Goal: Task Accomplishment & Management: Manage account settings

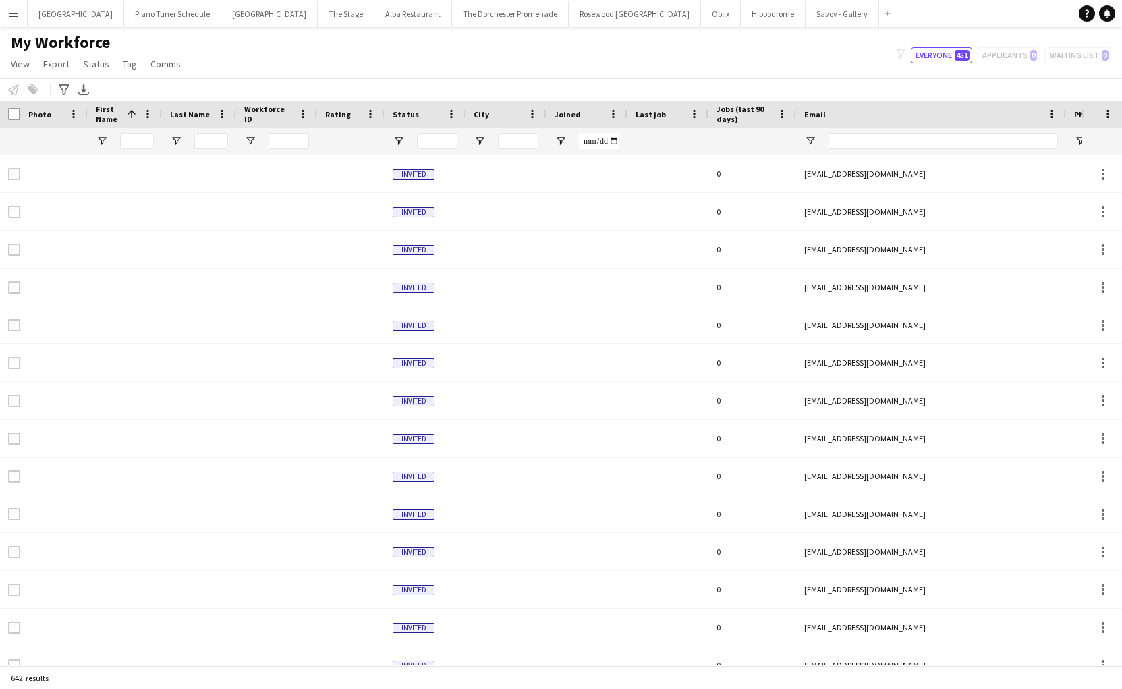
click at [18, 16] on app-icon "Menu" at bounding box center [13, 13] width 11 height 11
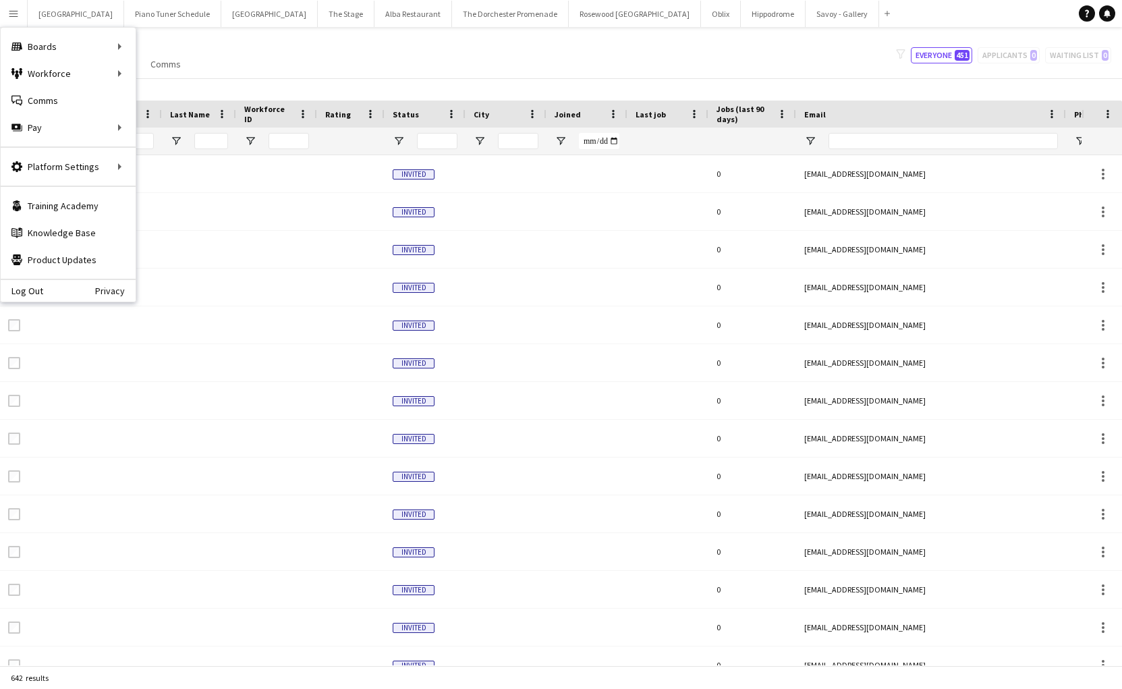
click at [404, 45] on div "My Workforce View Views Default view New view Update view Delete view Edit name…" at bounding box center [561, 55] width 1122 height 46
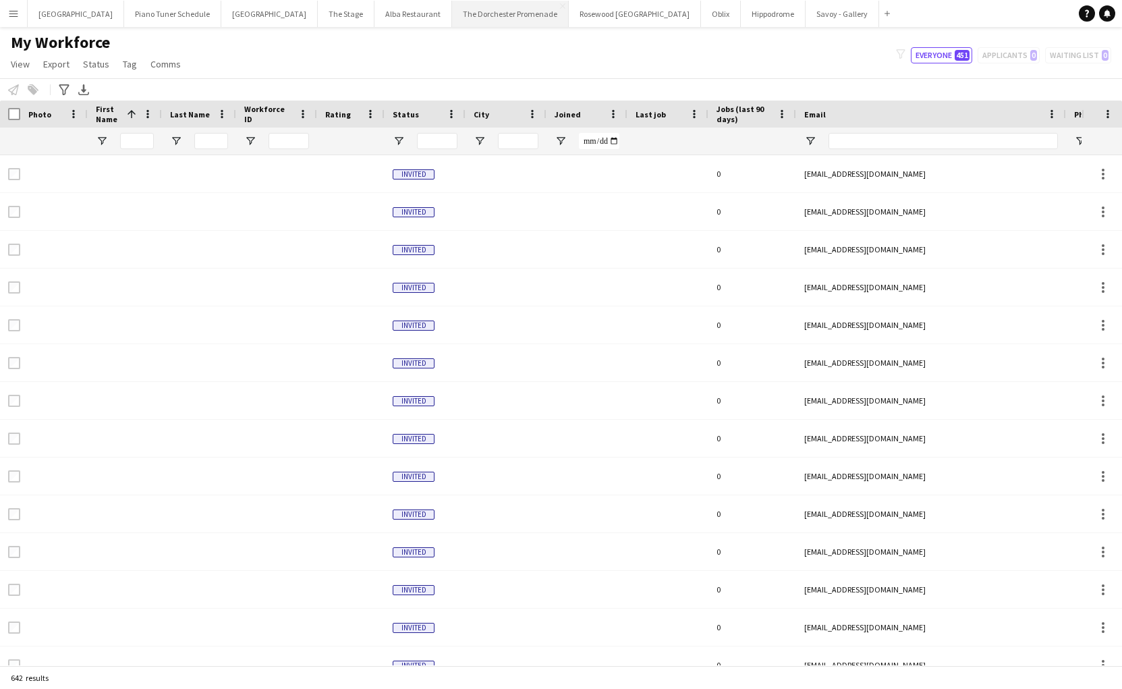
click at [465, 18] on button "The Dorchester Promenade Close" at bounding box center [510, 14] width 117 height 26
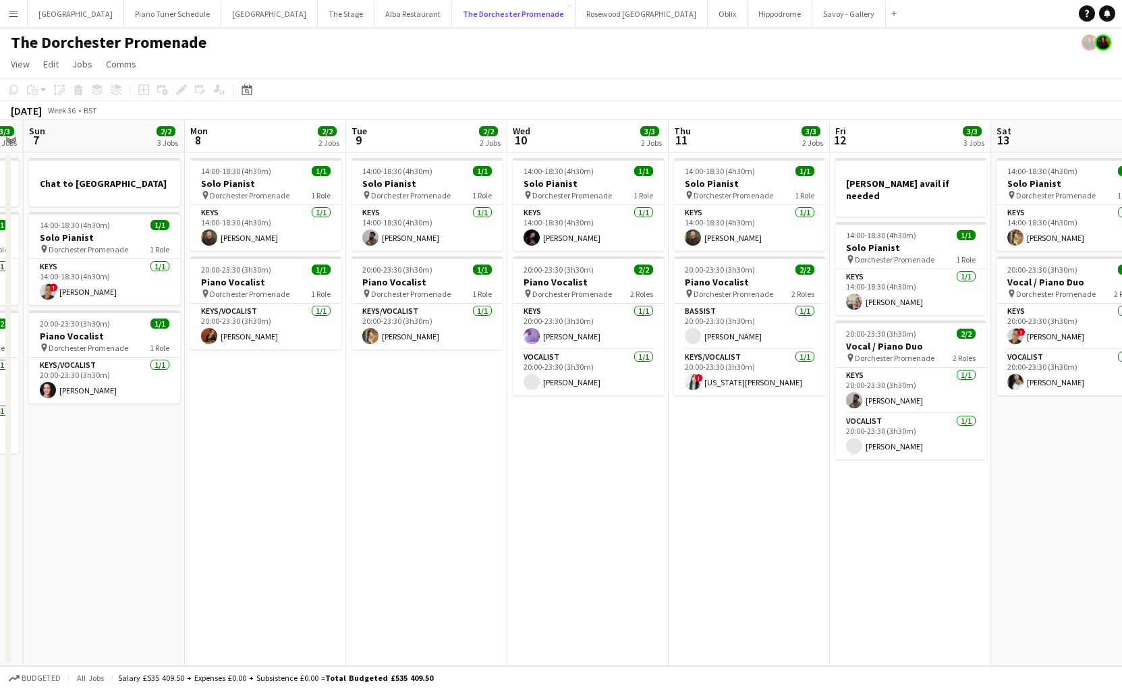
scroll to position [0, 486]
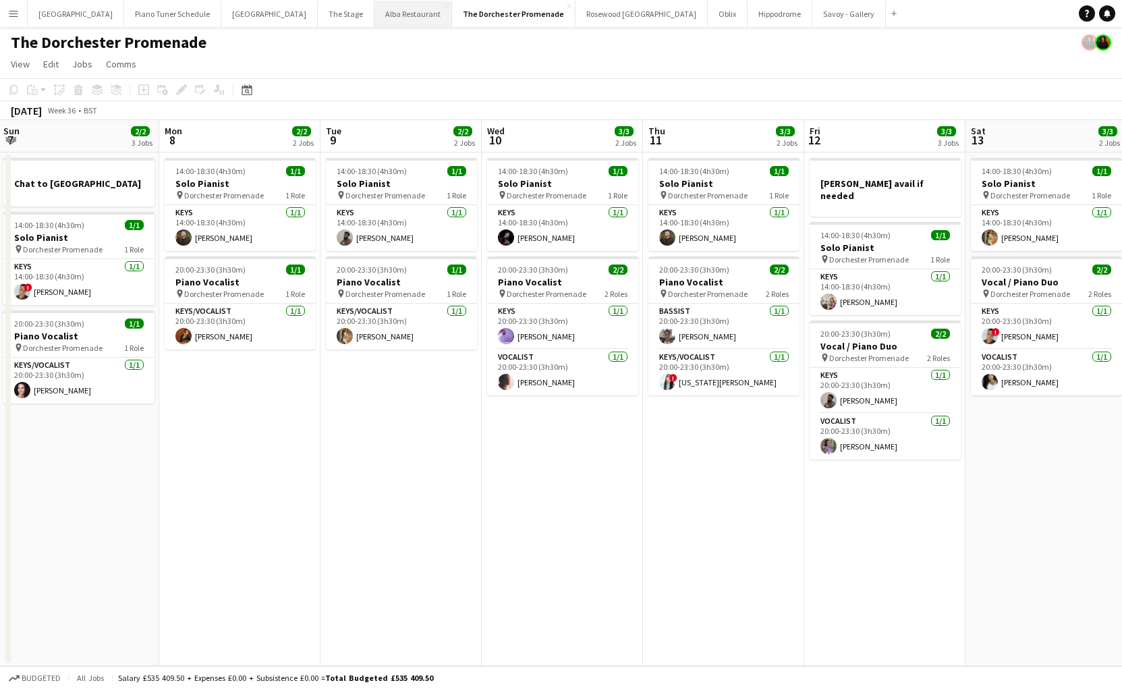
click at [377, 14] on button "Alba Restaurant Close" at bounding box center [414, 14] width 78 height 26
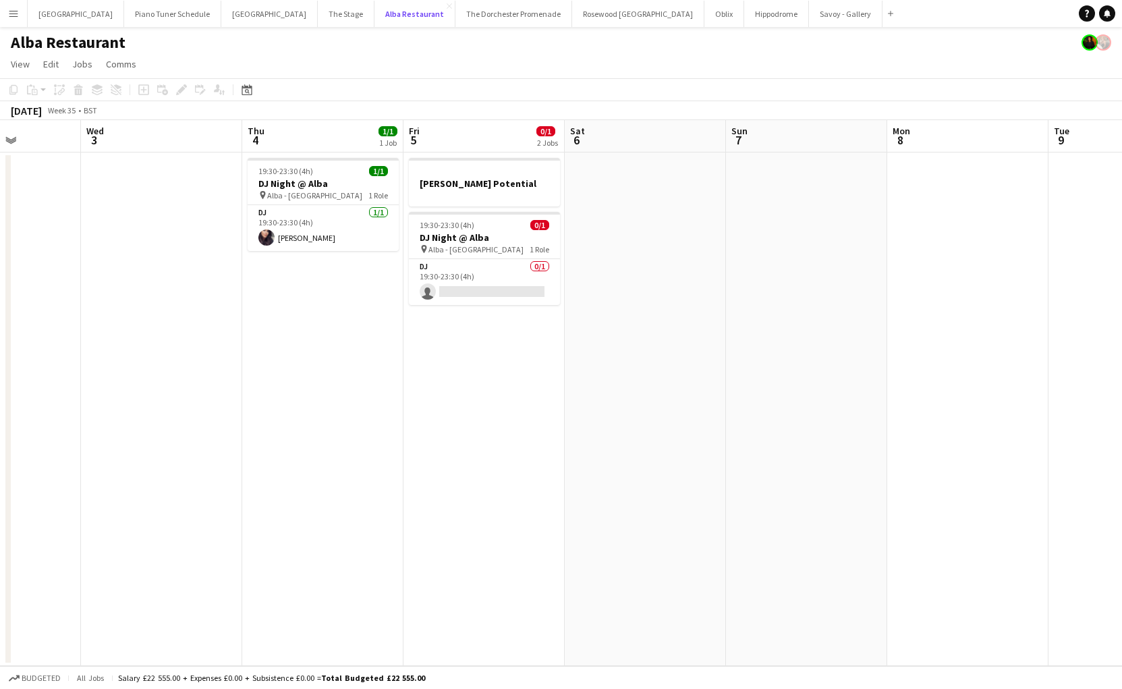
scroll to position [0, 402]
click at [449, 267] on app-card-role "DJ 0/1 19:30-23:30 (4h) single-neutral-actions" at bounding box center [485, 282] width 151 height 46
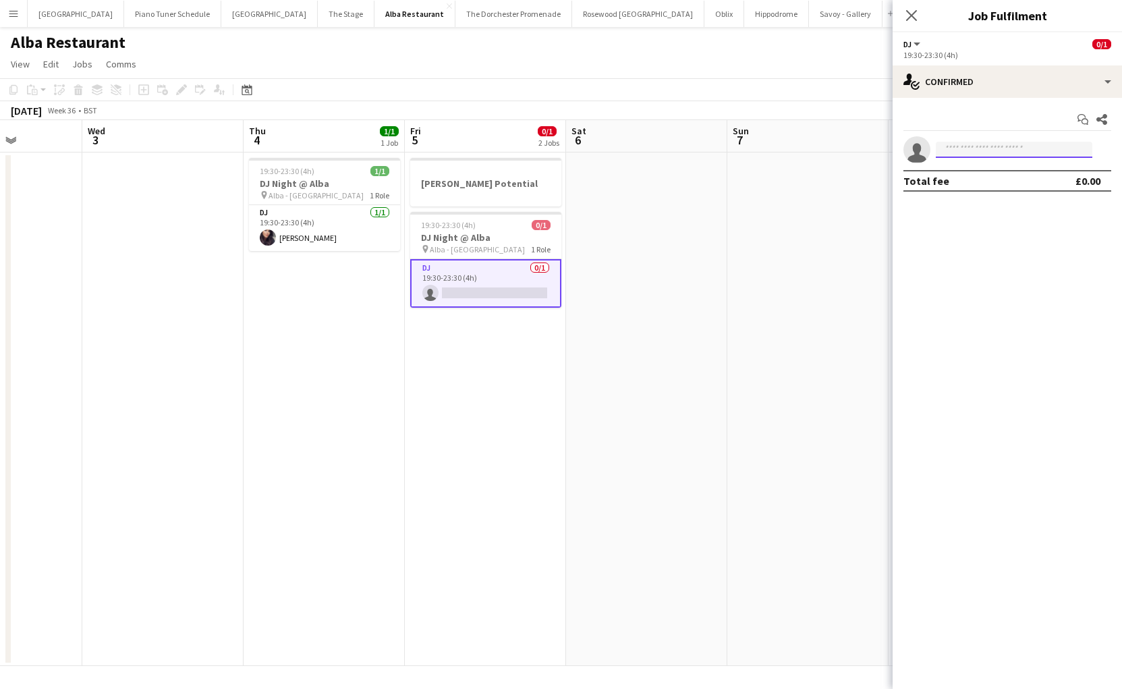
click at [1041, 148] on input at bounding box center [1014, 150] width 157 height 16
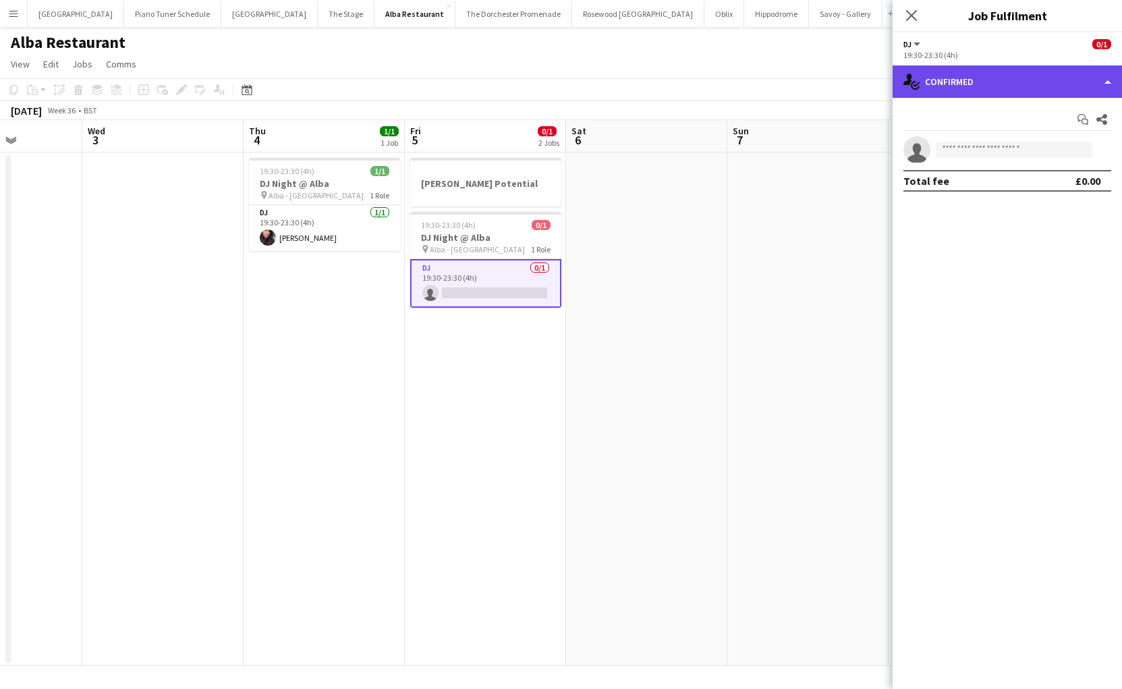
click at [978, 86] on div "single-neutral-actions-check-2 Confirmed" at bounding box center [1007, 81] width 229 height 32
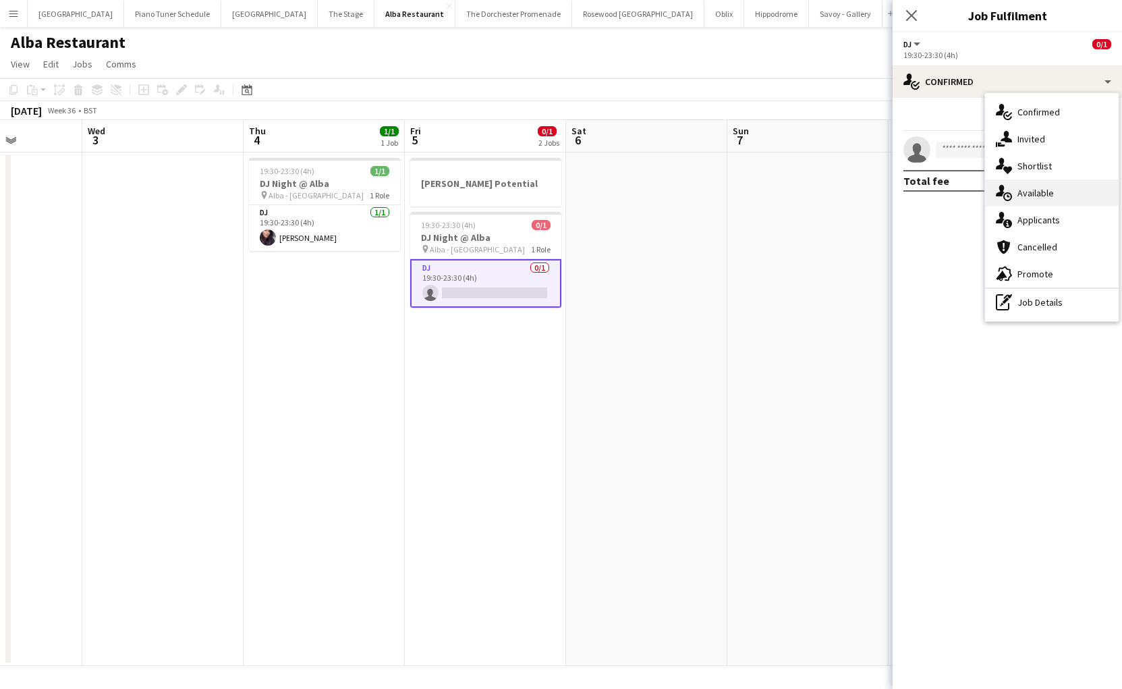
click at [1053, 183] on div "single-neutral-actions-upload Available" at bounding box center [1052, 193] width 134 height 27
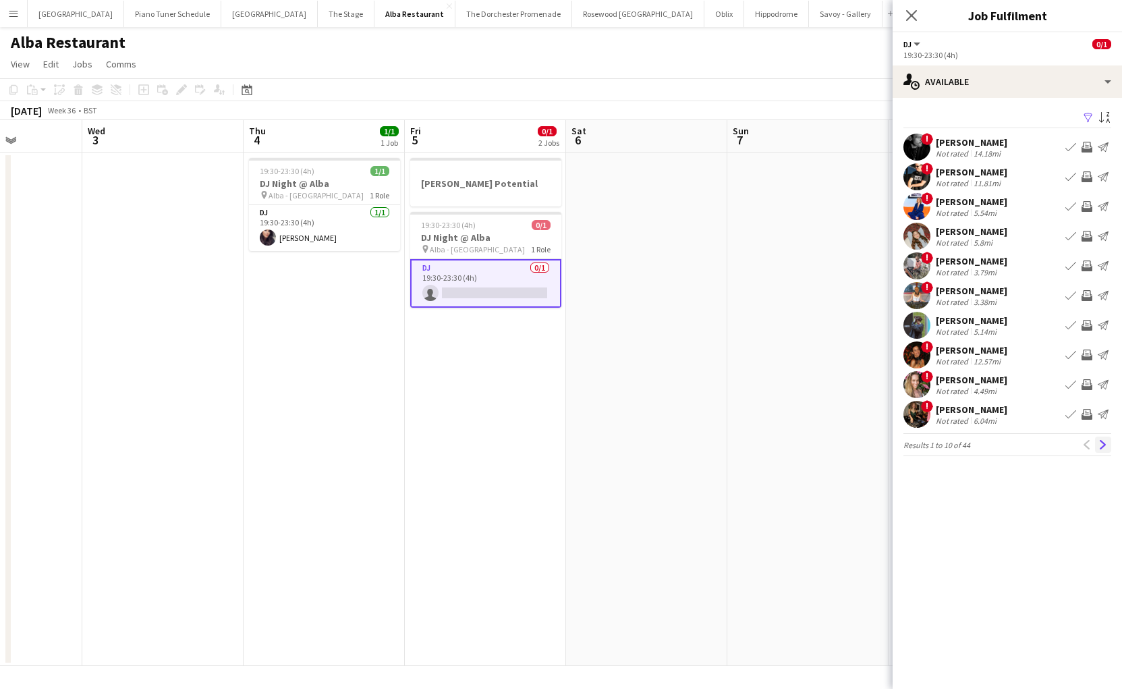
click at [1103, 449] on app-icon "Next" at bounding box center [1103, 444] width 9 height 9
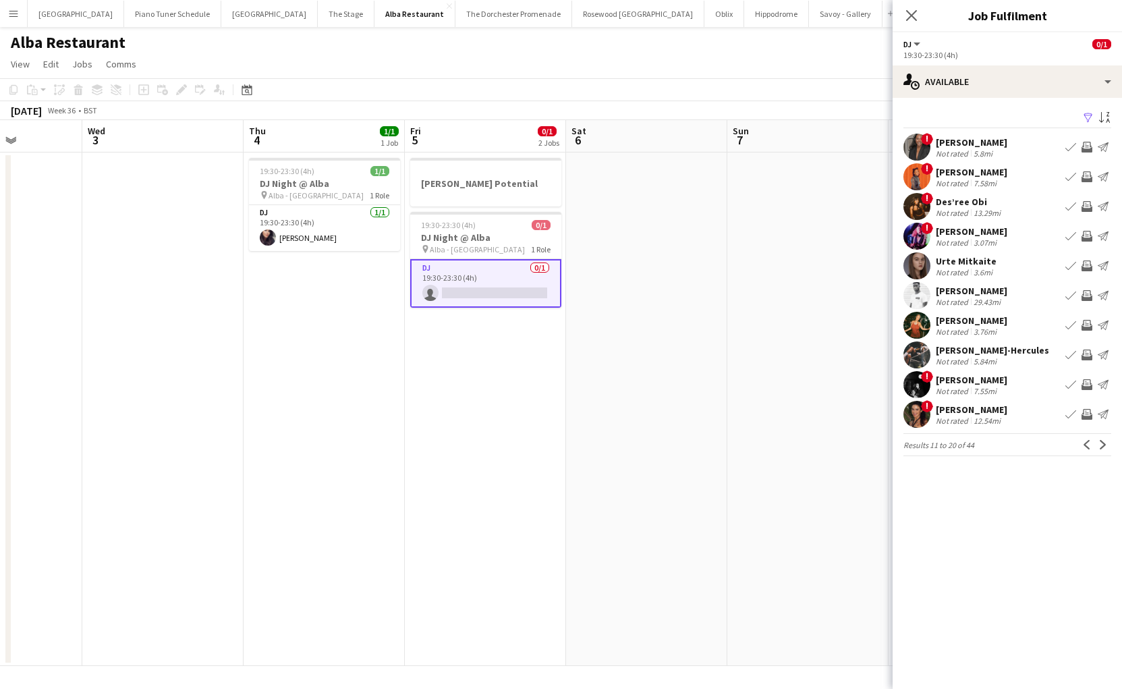
click at [1103, 449] on app-icon "Next" at bounding box center [1103, 444] width 9 height 9
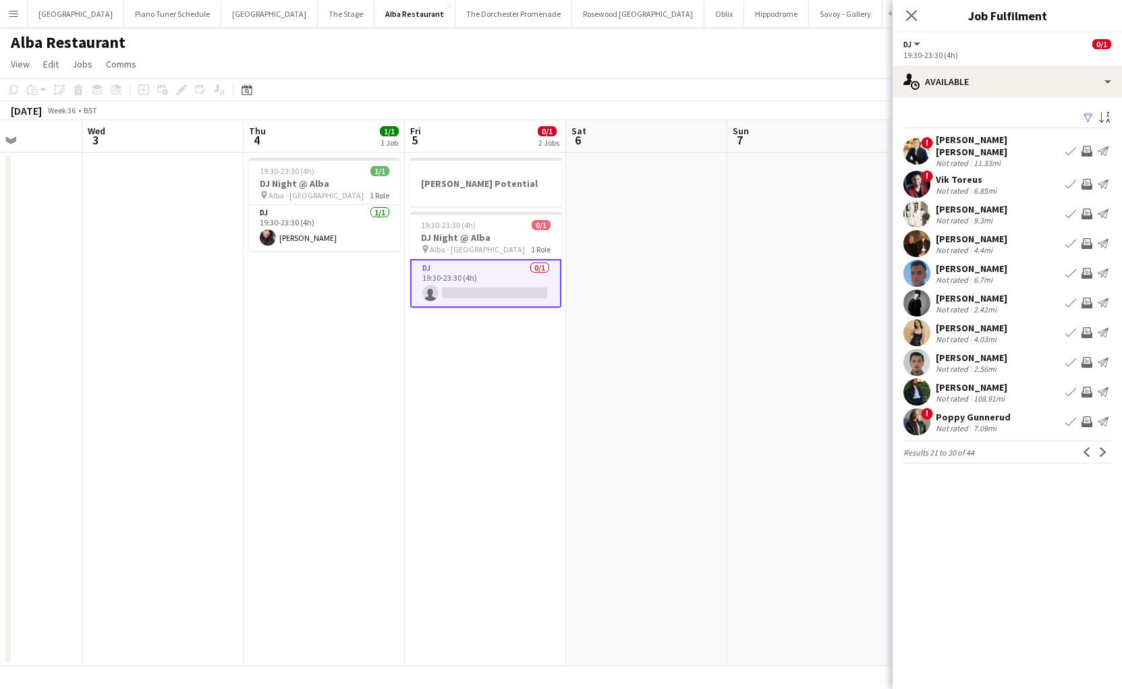
click at [1103, 449] on app-icon "Next" at bounding box center [1103, 451] width 9 height 9
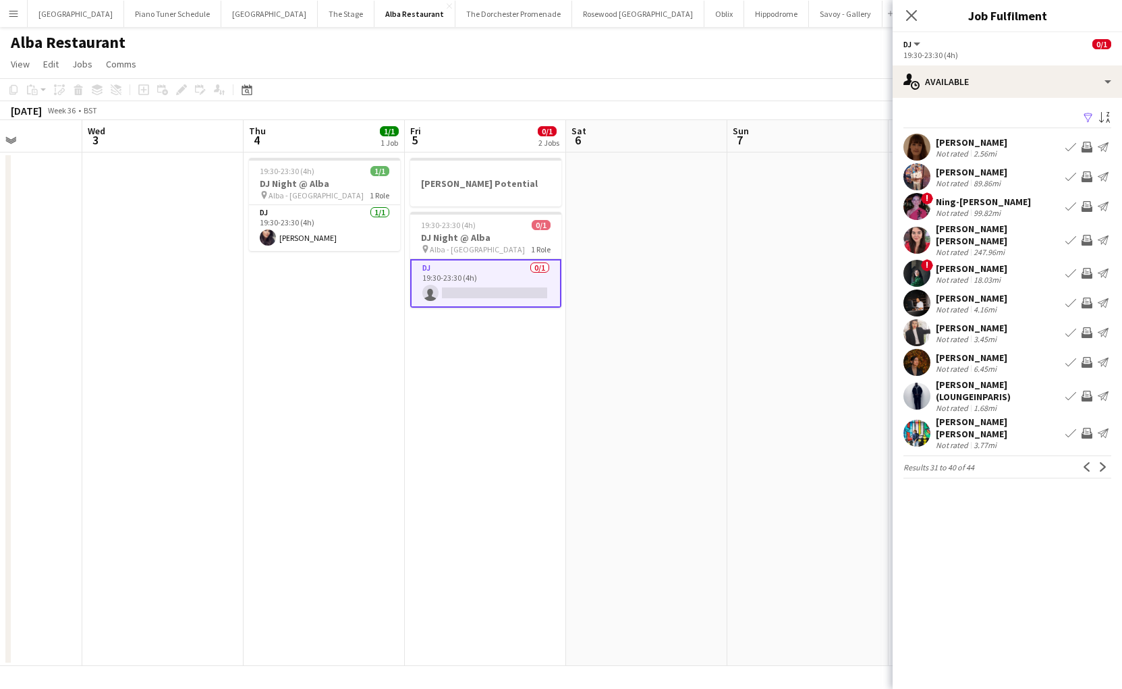
click at [1103, 462] on app-icon "Next" at bounding box center [1103, 466] width 9 height 9
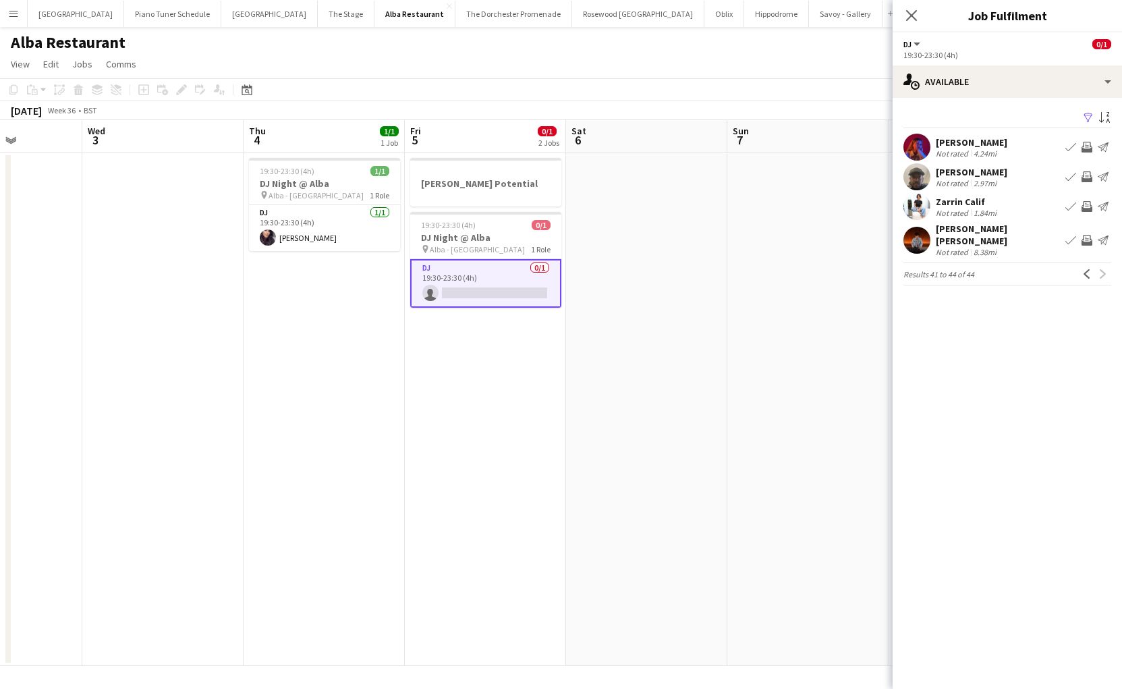
click at [954, 202] on div "Zarrin Calif" at bounding box center [967, 202] width 63 height 12
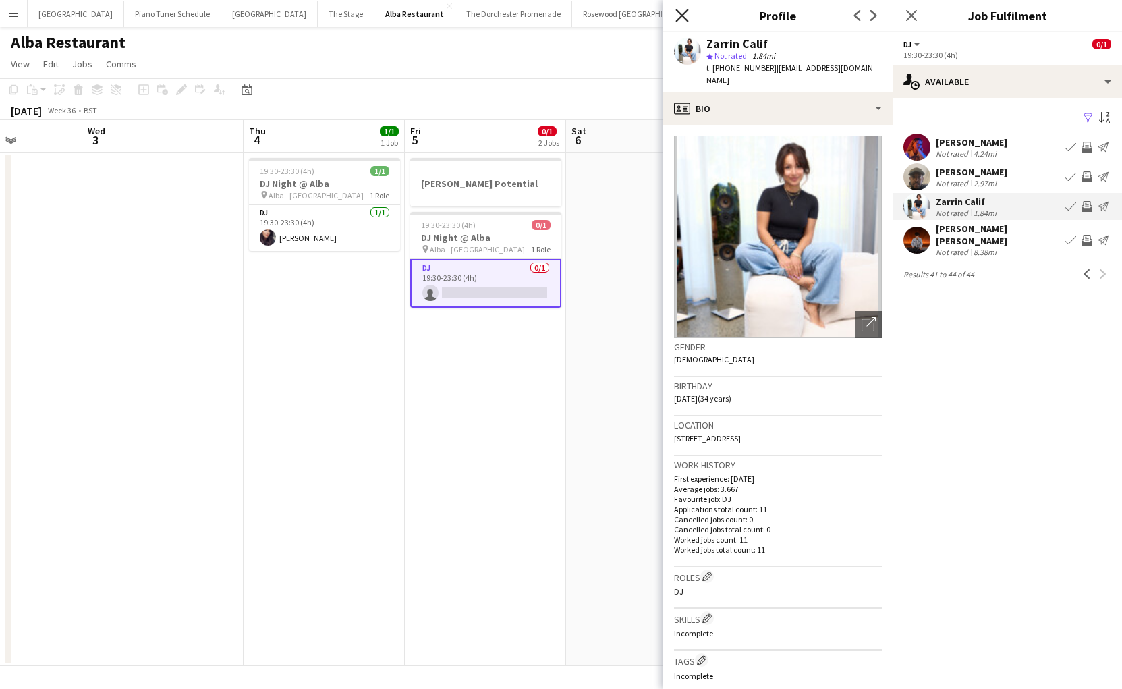
click at [681, 11] on icon "Close pop-in" at bounding box center [682, 15] width 13 height 13
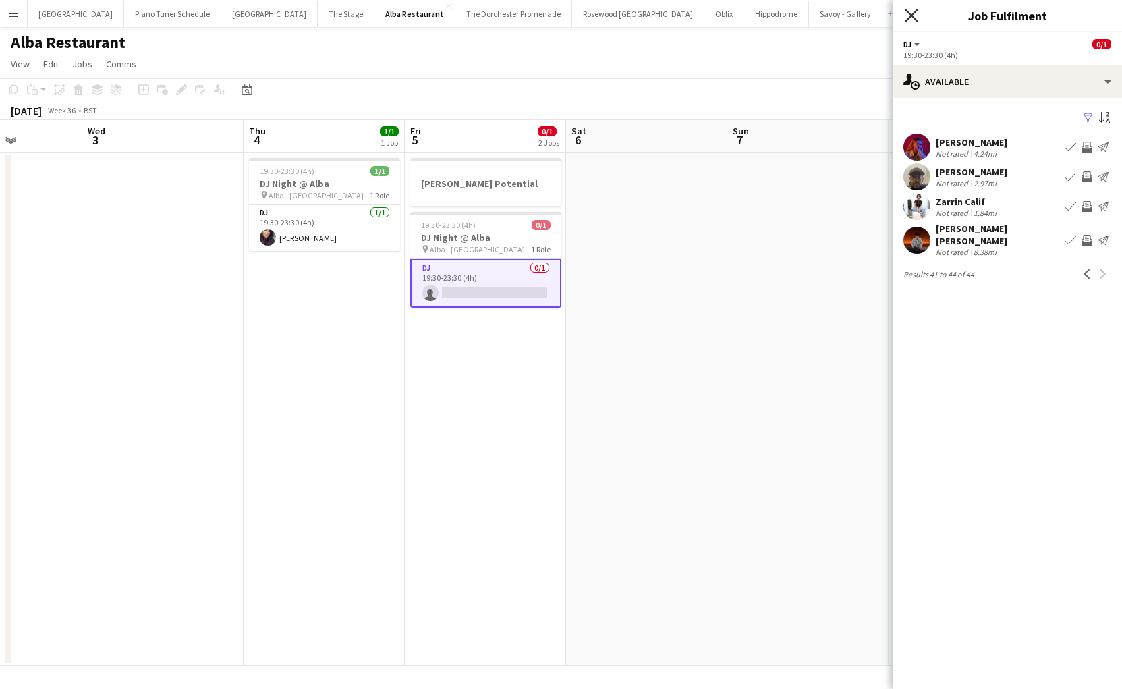
click at [907, 19] on icon at bounding box center [911, 15] width 13 height 13
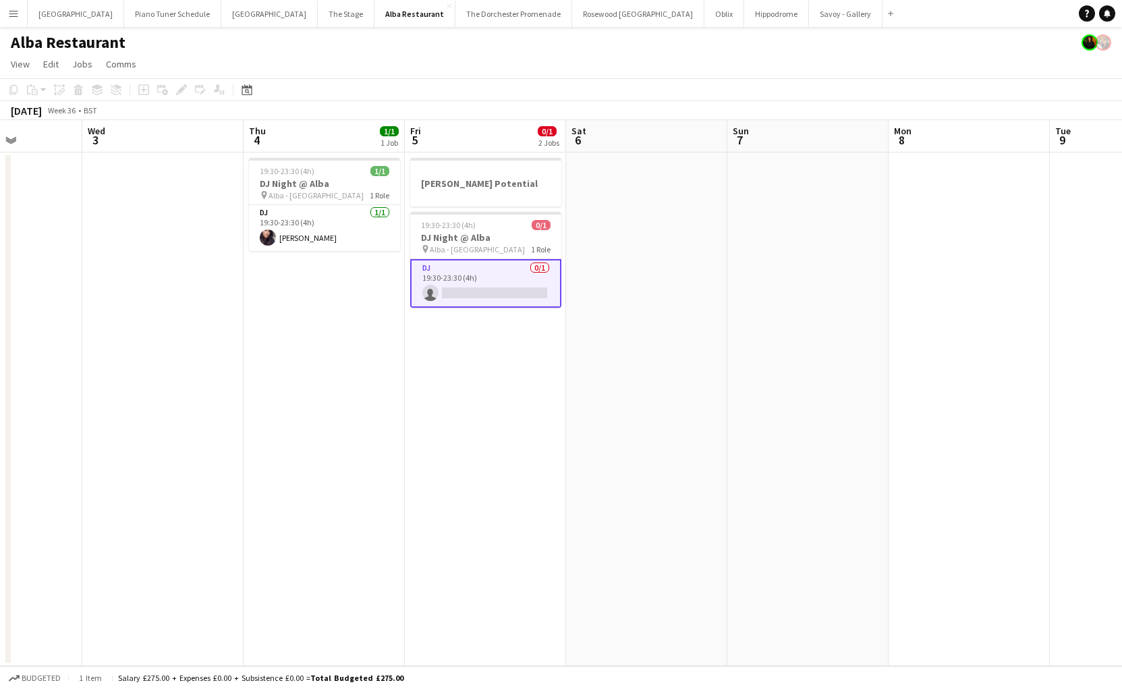
click at [492, 283] on app-card-role "DJ 0/1 19:30-23:30 (4h) single-neutral-actions" at bounding box center [485, 283] width 151 height 49
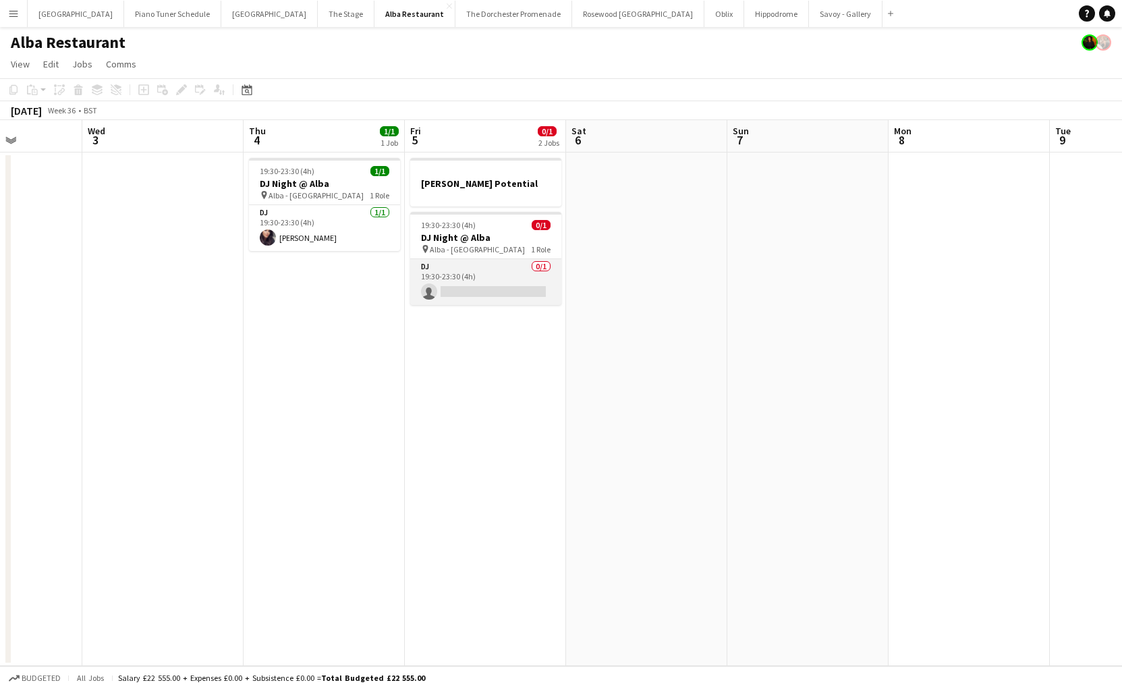
click at [410, 274] on app-card-role "DJ 0/1 19:30-23:30 (4h) single-neutral-actions" at bounding box center [485, 282] width 151 height 46
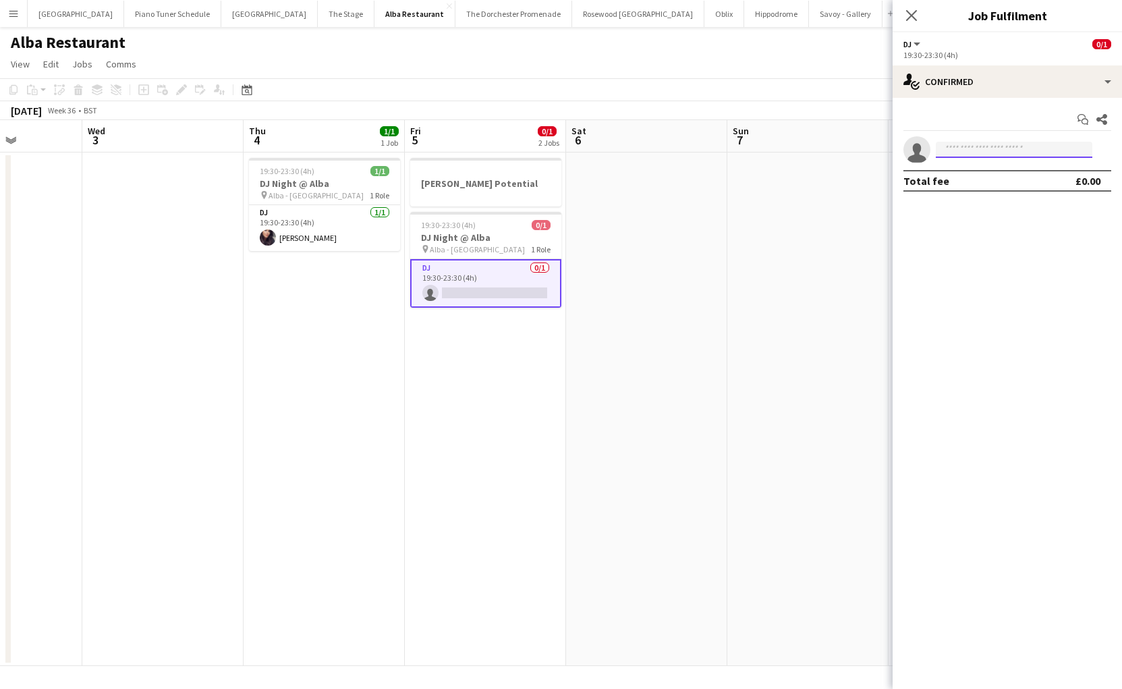
click at [981, 146] on input at bounding box center [1014, 150] width 157 height 16
type input "******"
click at [985, 194] on span "[PHONE_NUMBER]" at bounding box center [1014, 191] width 135 height 11
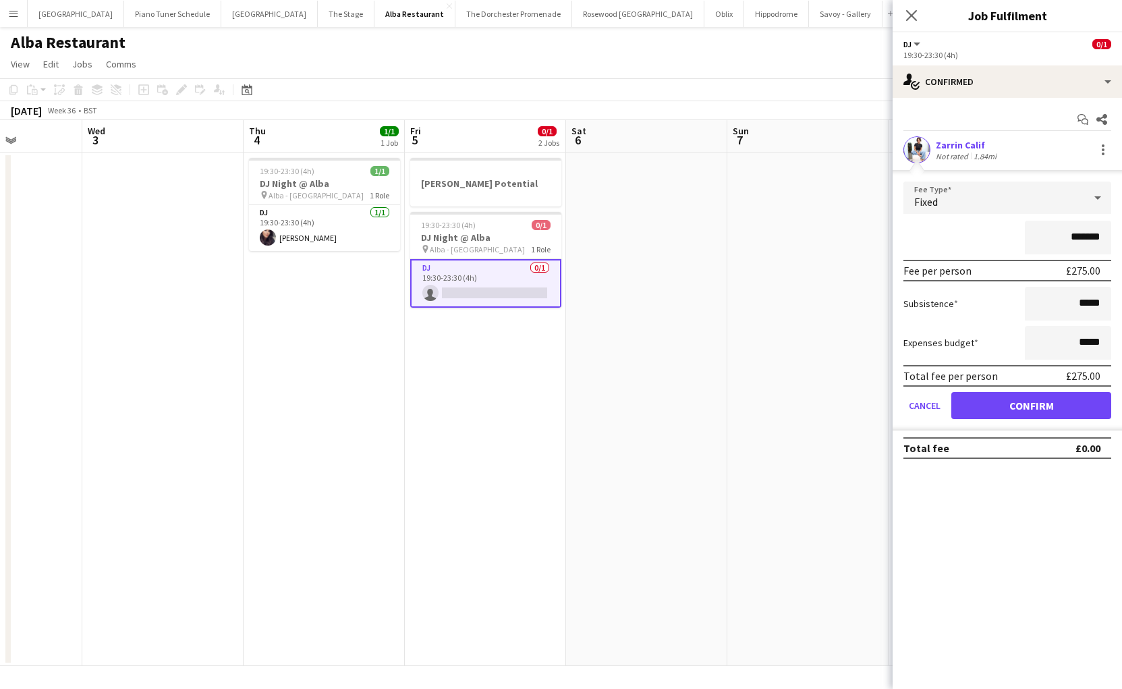
click at [991, 495] on mat-expansion-panel "check Confirmed Start chat Share Zarrin Calif Not rated 1.84mi Fee Type Fixed *…" at bounding box center [1007, 393] width 229 height 591
click at [338, 240] on app-card-role "DJ [DATE] 19:30-23:30 (4h) [PERSON_NAME]" at bounding box center [324, 228] width 151 height 46
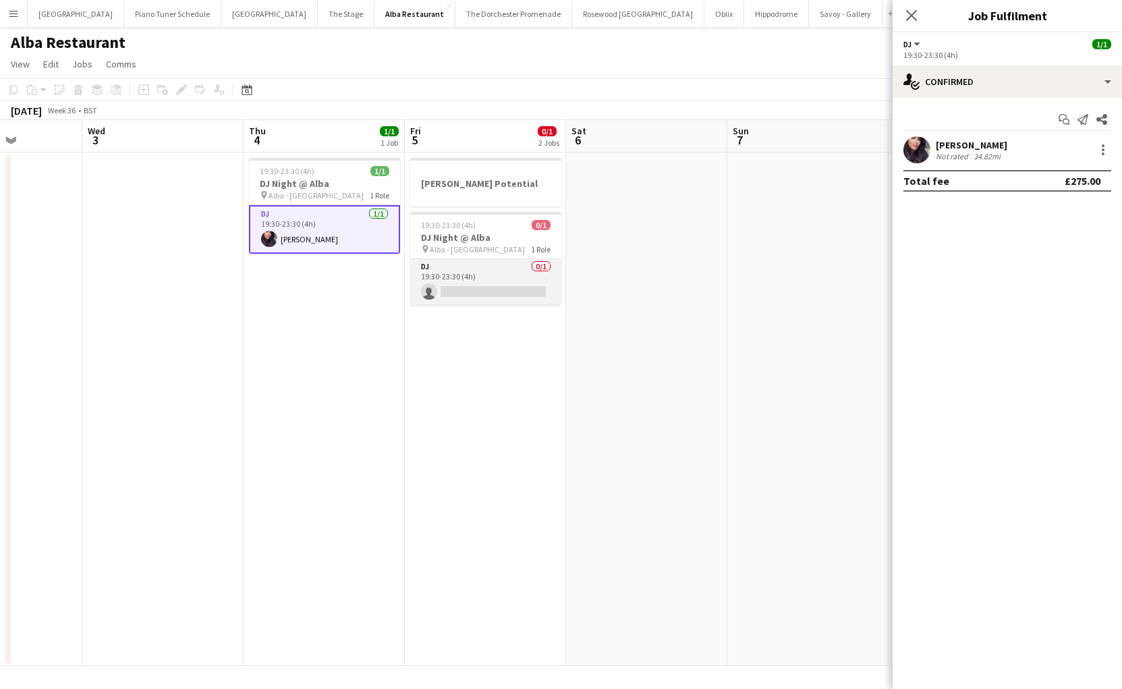
click at [520, 279] on app-card-role "DJ 0/1 19:30-23:30 (4h) single-neutral-actions" at bounding box center [485, 282] width 151 height 46
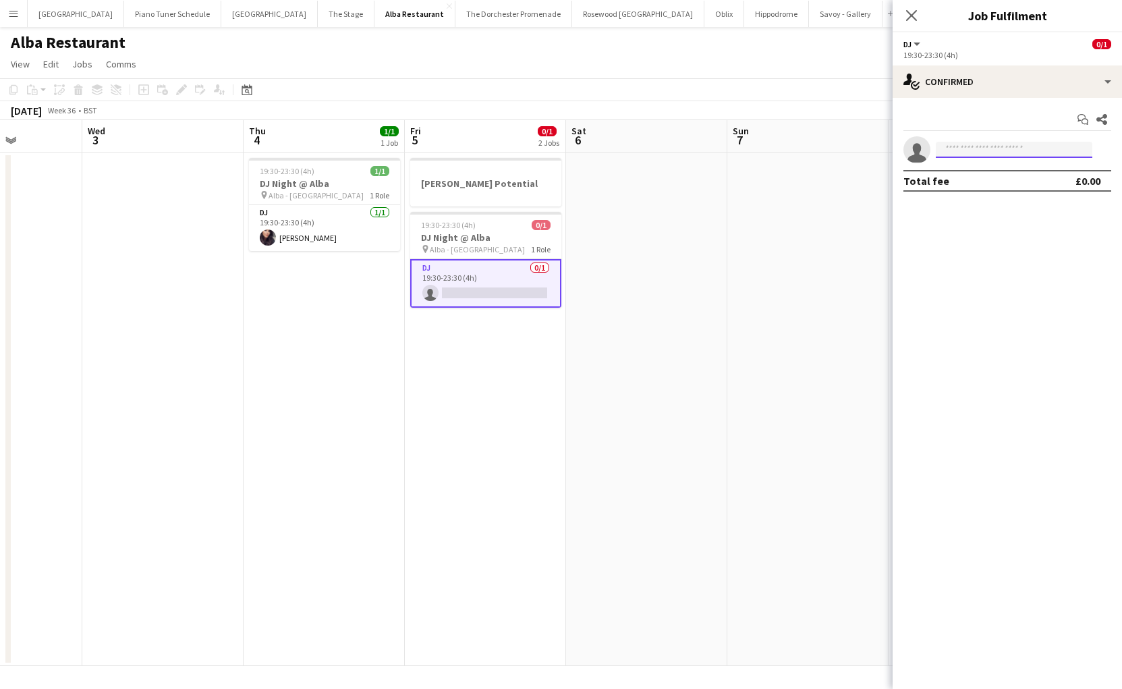
click at [1055, 151] on input at bounding box center [1014, 150] width 157 height 16
type input "******"
click at [1029, 182] on span "[EMAIL_ADDRESS][DOMAIN_NAME]" at bounding box center [1014, 180] width 135 height 11
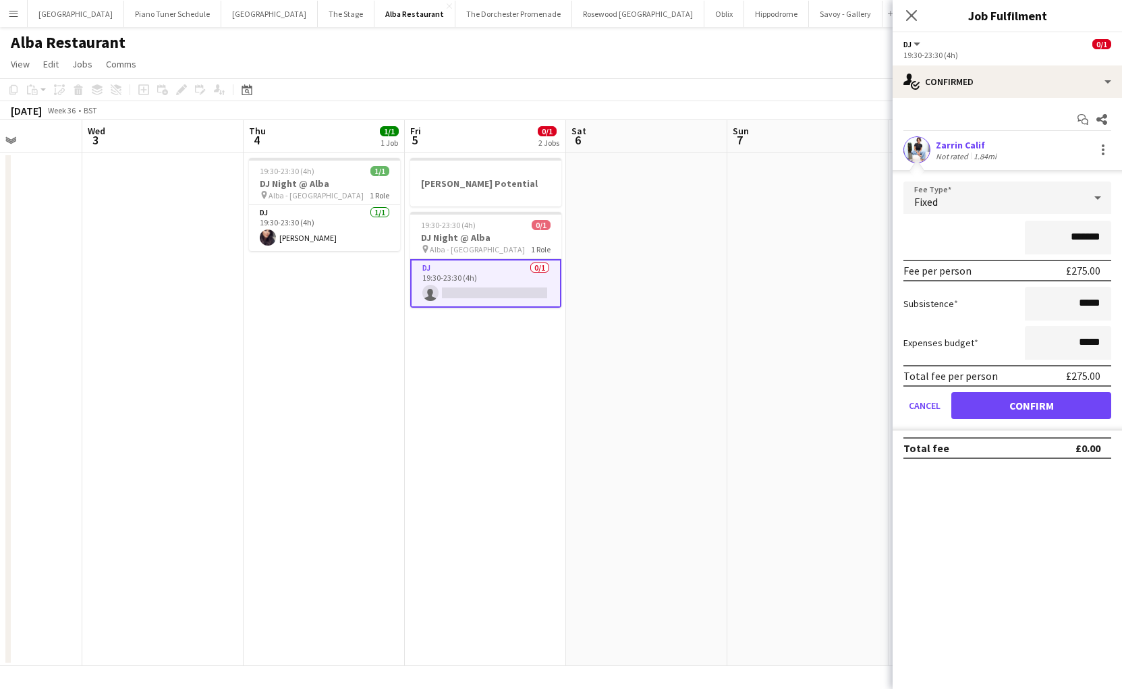
drag, startPoint x: 999, startPoint y: 430, endPoint x: 995, endPoint y: 458, distance: 28.1
click at [998, 435] on app-confirmed-crew "Zarrin Calif Not rated 1.84mi Fee Type Fixed ******* Fee per person £275.00 Sub…" at bounding box center [1007, 297] width 229 height 323
click at [1007, 404] on button "Confirm" at bounding box center [1032, 405] width 160 height 27
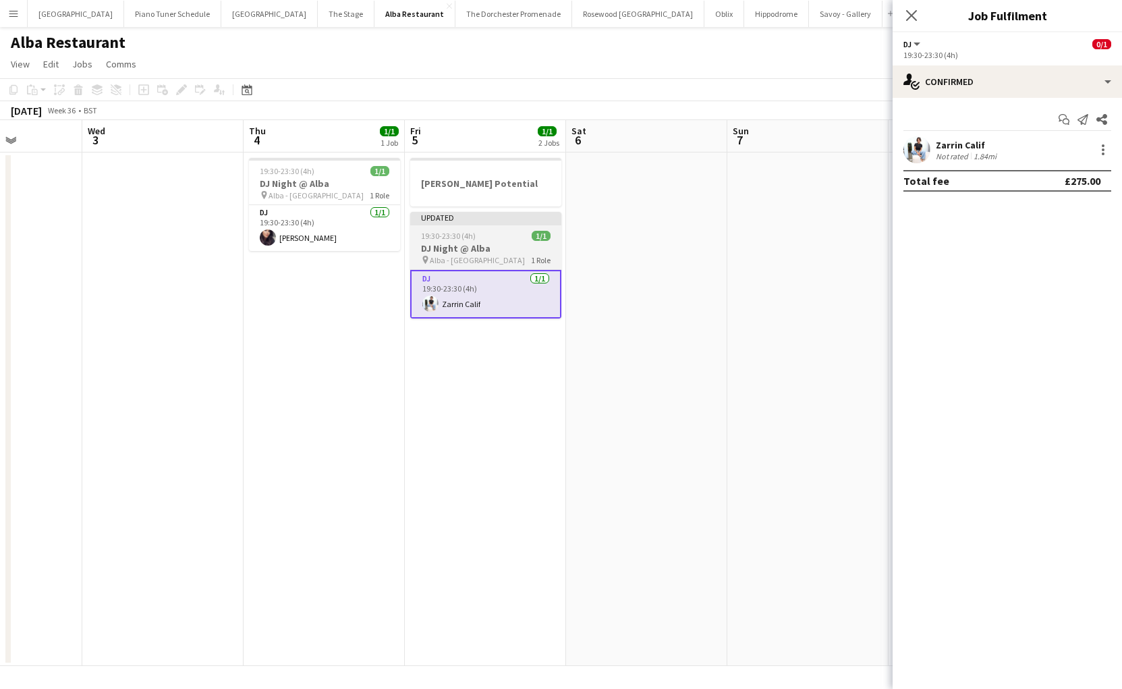
click at [518, 251] on h3 "DJ Night @ Alba" at bounding box center [485, 248] width 151 height 12
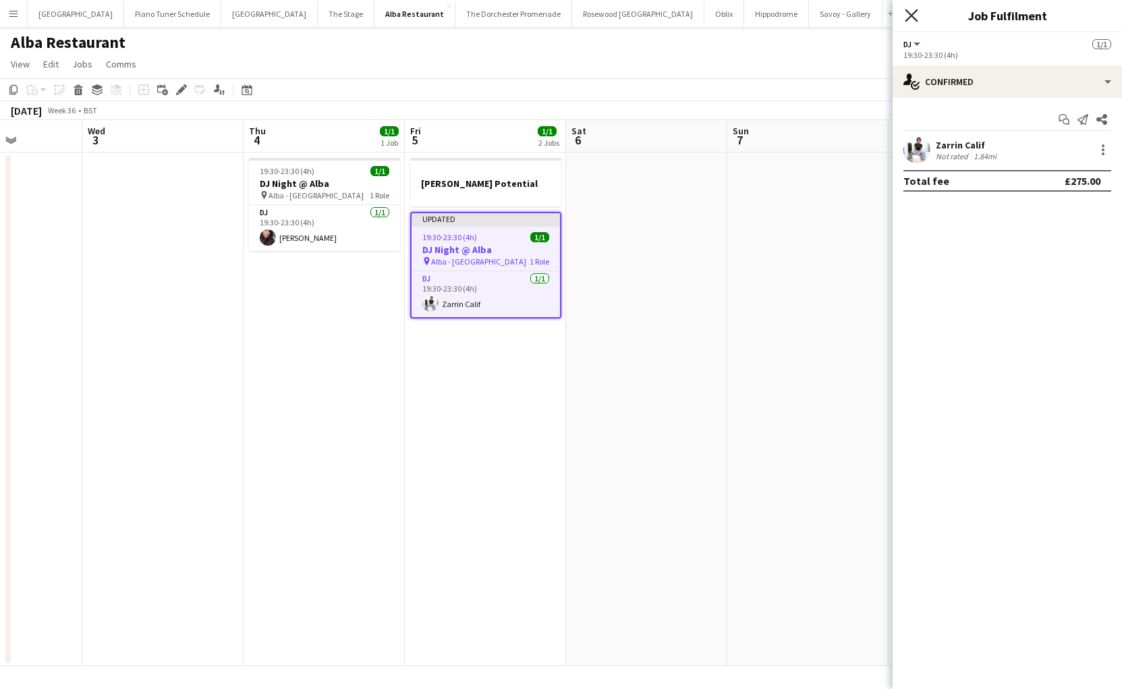
click at [916, 18] on icon "Close pop-in" at bounding box center [911, 15] width 13 height 13
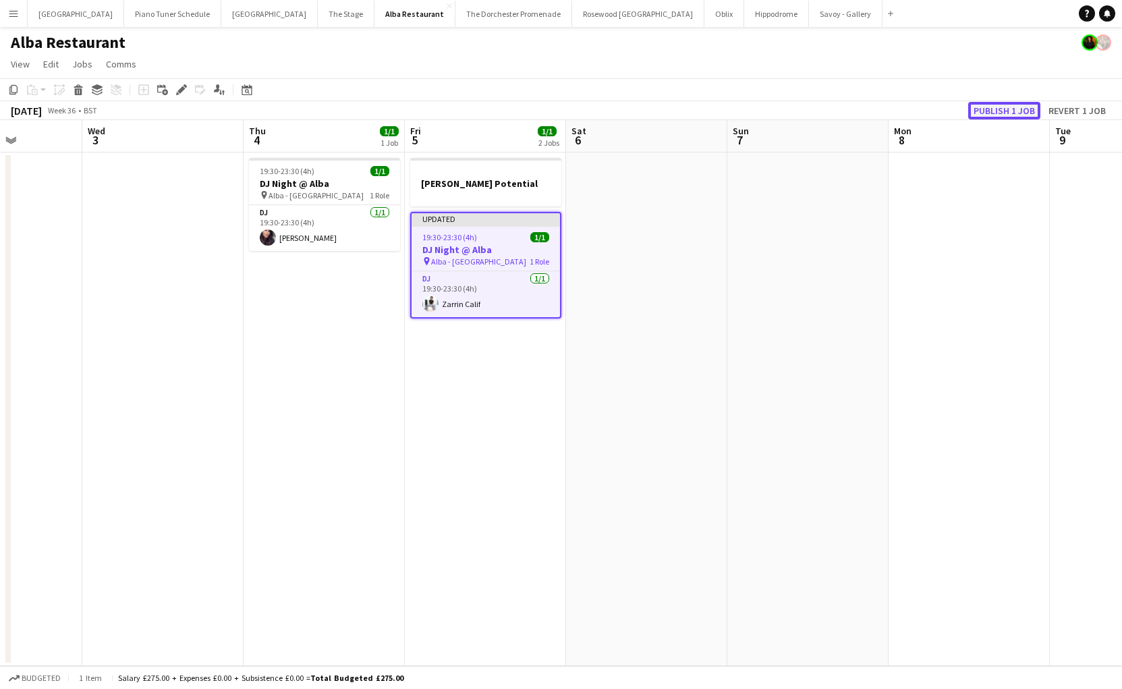
click at [1003, 107] on button "Publish 1 job" at bounding box center [1004, 111] width 72 height 18
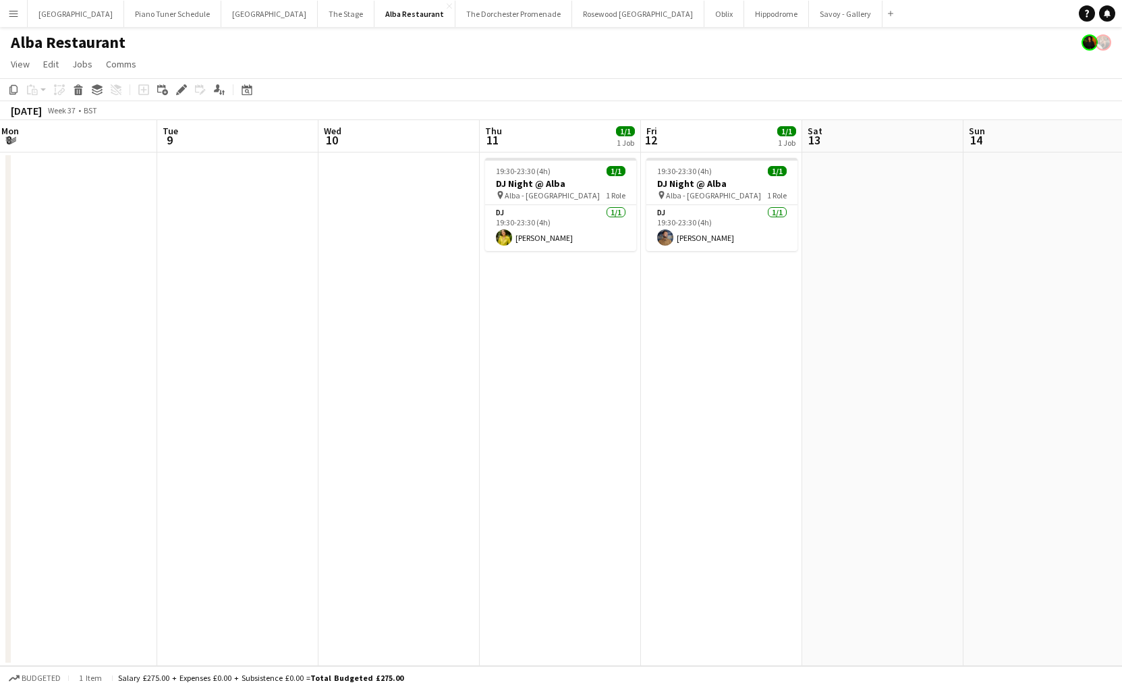
scroll to position [0, 524]
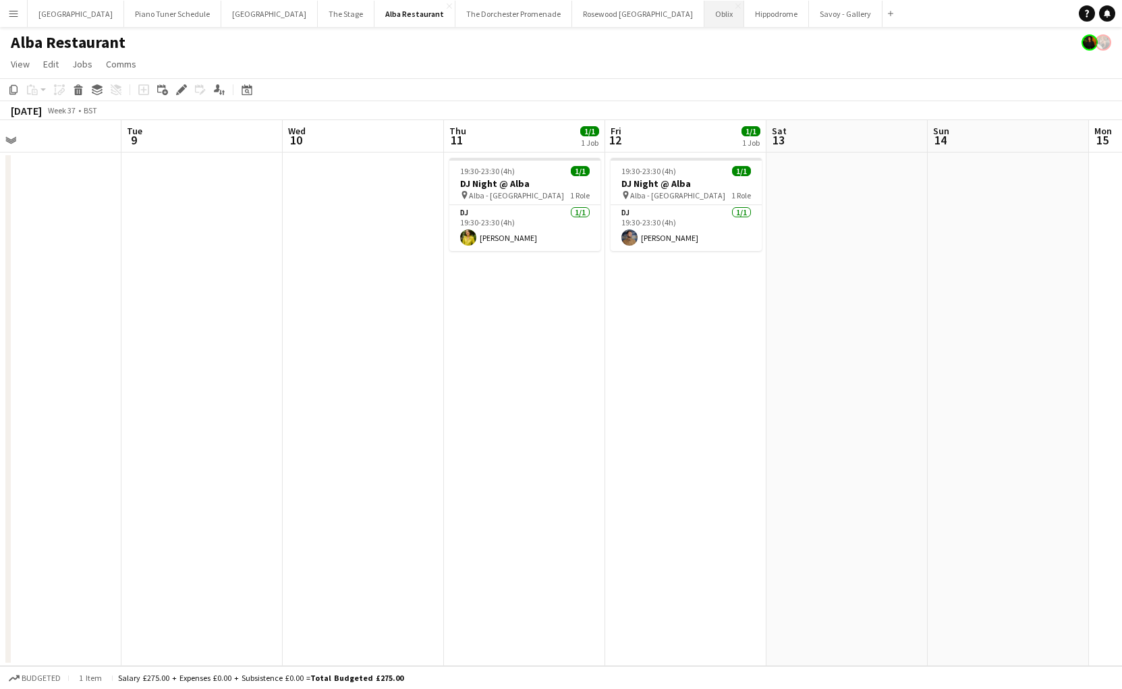
click at [705, 13] on button "Oblix Close" at bounding box center [725, 14] width 40 height 26
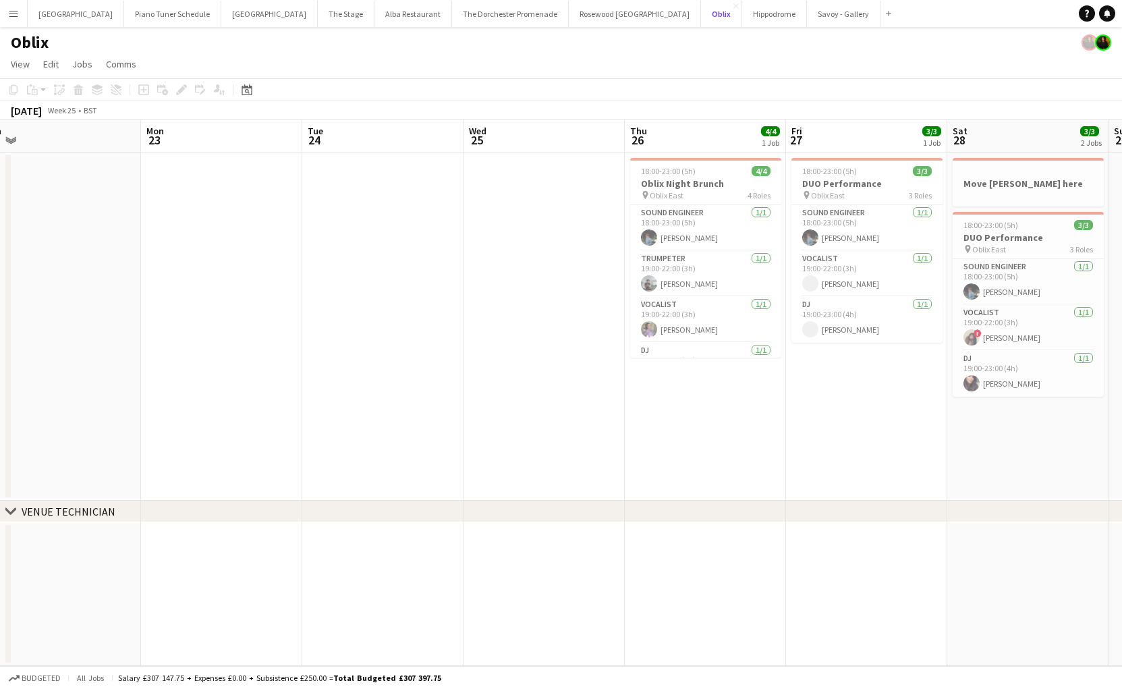
scroll to position [0, 493]
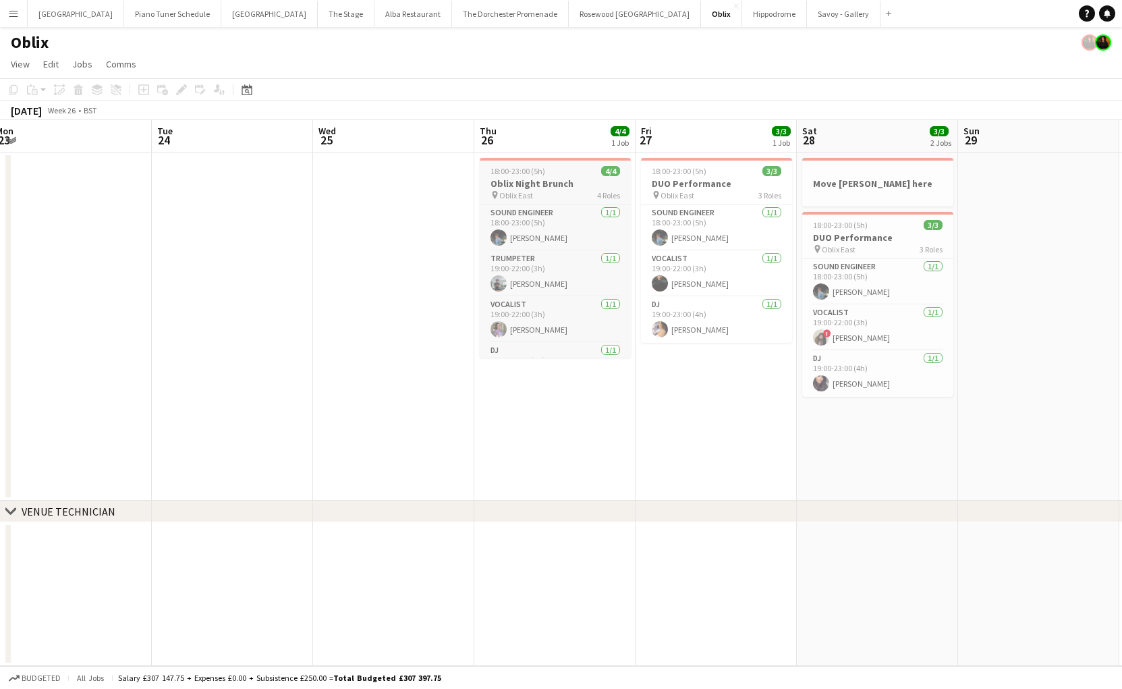
click at [506, 174] on span "18:00-23:00 (5h)" at bounding box center [518, 171] width 55 height 10
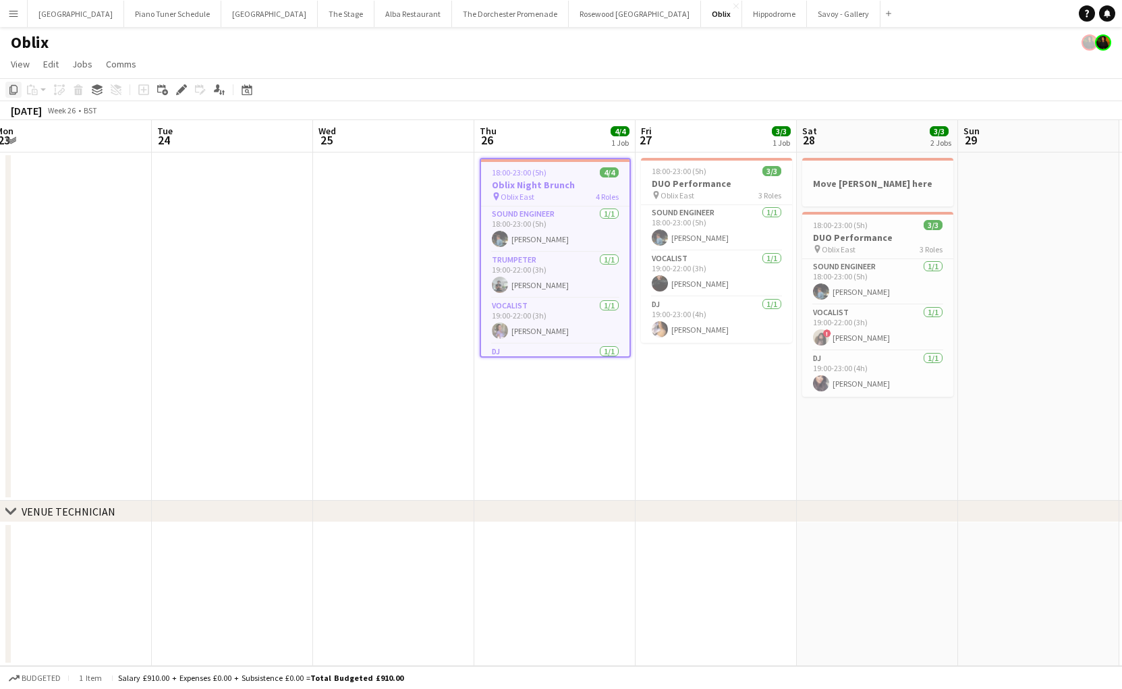
click at [13, 84] on div "Copy" at bounding box center [13, 90] width 16 height 16
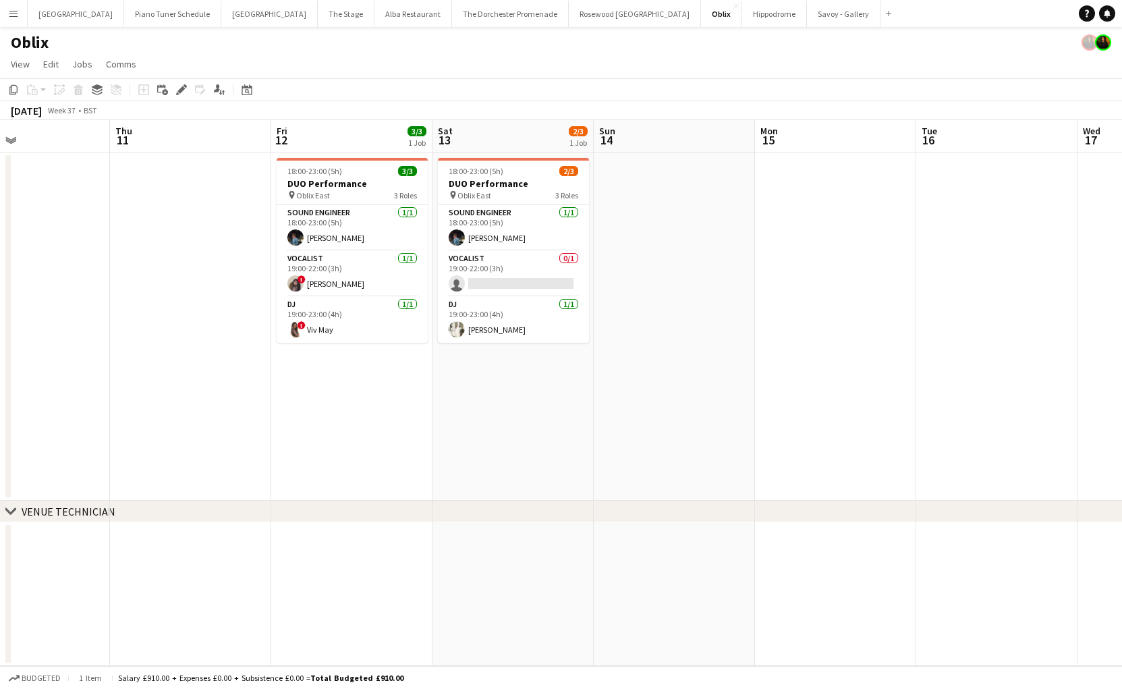
scroll to position [0, 368]
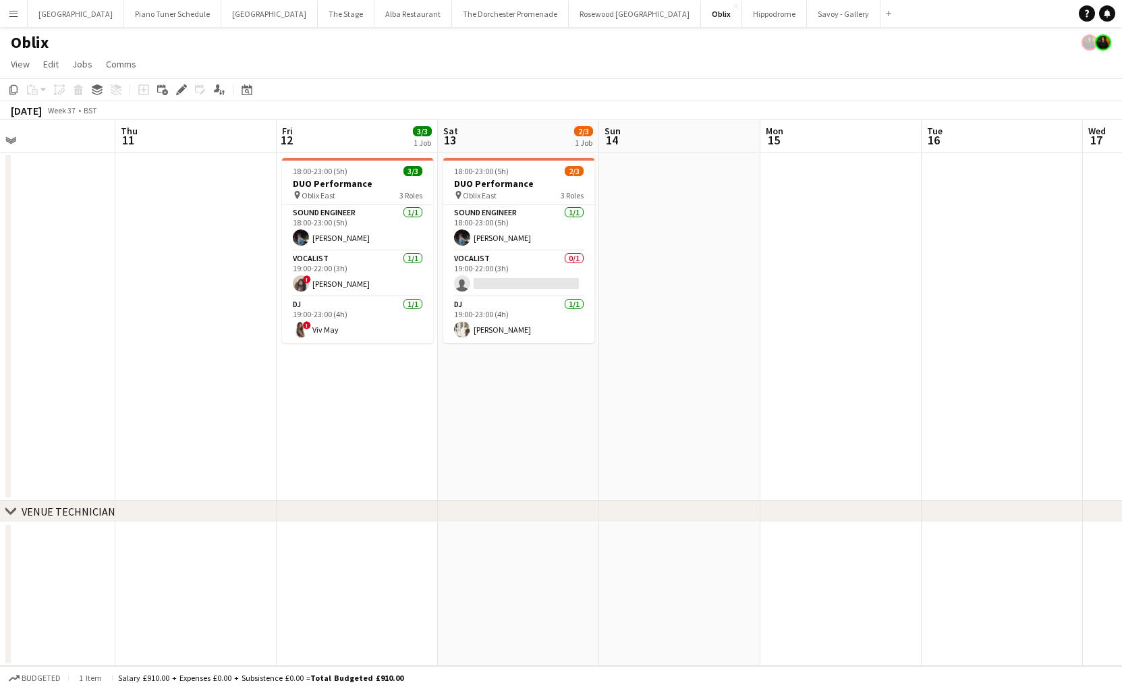
click at [168, 175] on app-date-cell at bounding box center [195, 327] width 161 height 348
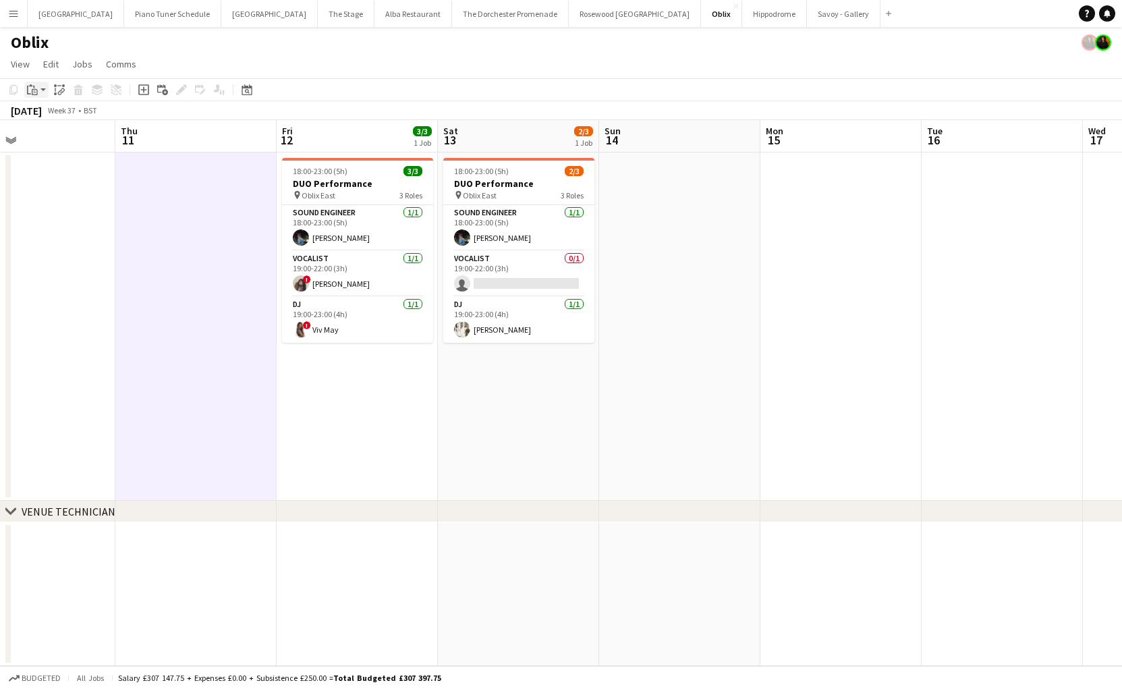
click at [42, 90] on app-action-btn "Paste" at bounding box center [36, 90] width 24 height 16
click at [63, 117] on link "Paste Command V" at bounding box center [89, 115] width 107 height 12
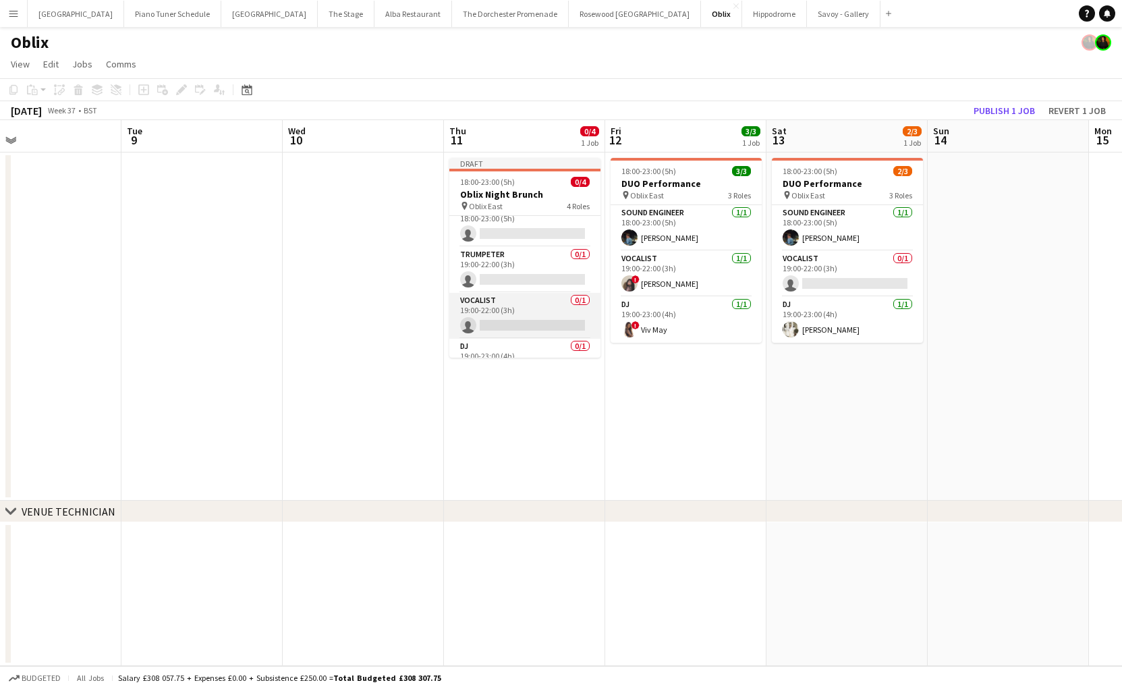
scroll to position [0, 0]
click at [529, 320] on app-card-role "Vocalist 0/1 19:00-22:00 (3h) single-neutral-actions" at bounding box center [524, 331] width 151 height 46
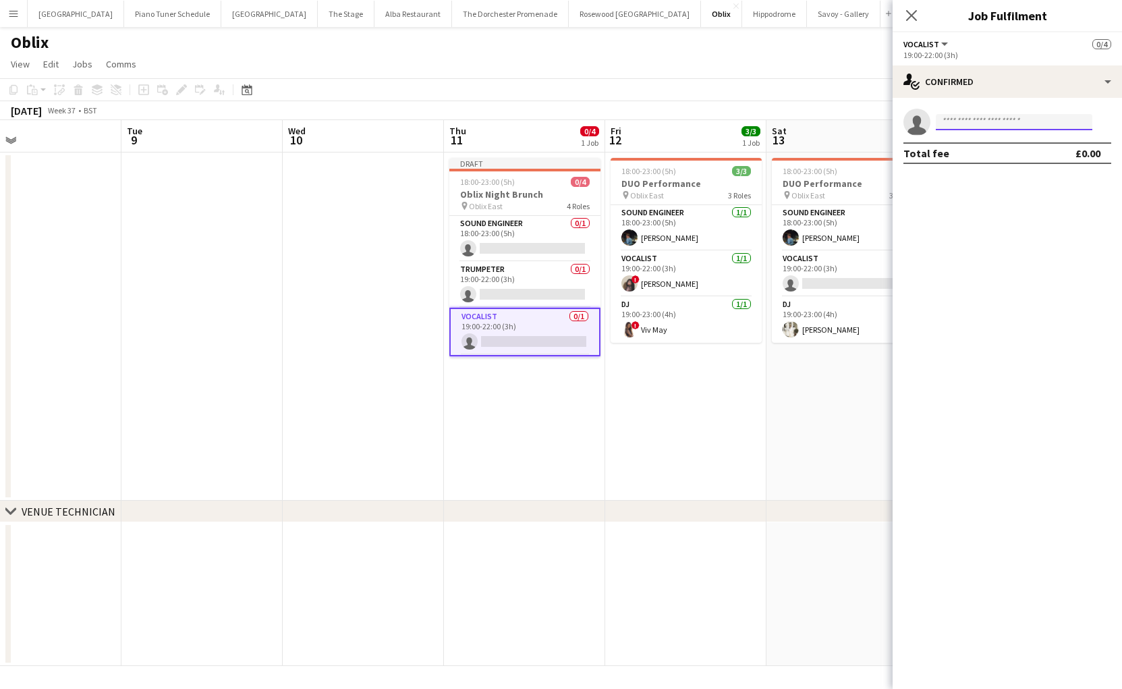
drag, startPoint x: 973, startPoint y: 126, endPoint x: 975, endPoint y: 160, distance: 33.8
click at [975, 160] on app-confirmed-crew "single-neutral-actions Total fee £0.00" at bounding box center [1007, 136] width 229 height 55
click at [946, 43] on button "Vocalist" at bounding box center [927, 44] width 47 height 10
click at [939, 47] on button "Vocalist" at bounding box center [927, 44] width 47 height 10
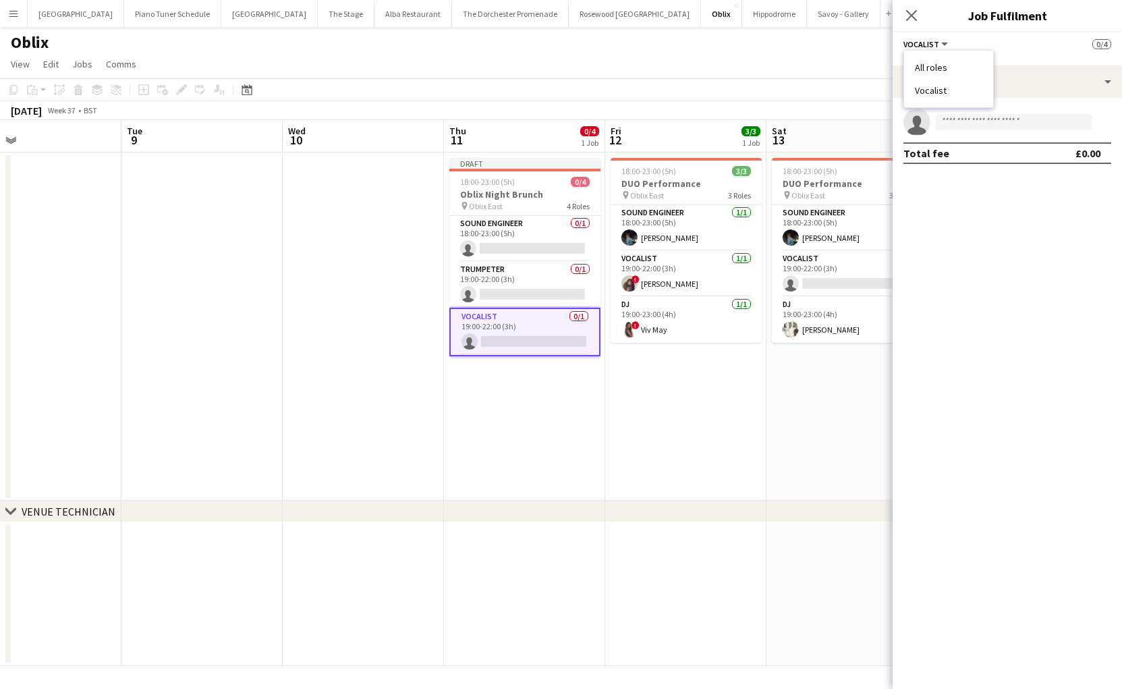
click at [939, 72] on li "All roles" at bounding box center [948, 67] width 67 height 12
click at [942, 46] on button "All roles" at bounding box center [928, 44] width 49 height 10
click at [939, 89] on li "Vocalist" at bounding box center [948, 90] width 67 height 12
click at [406, 255] on app-date-cell at bounding box center [363, 327] width 161 height 348
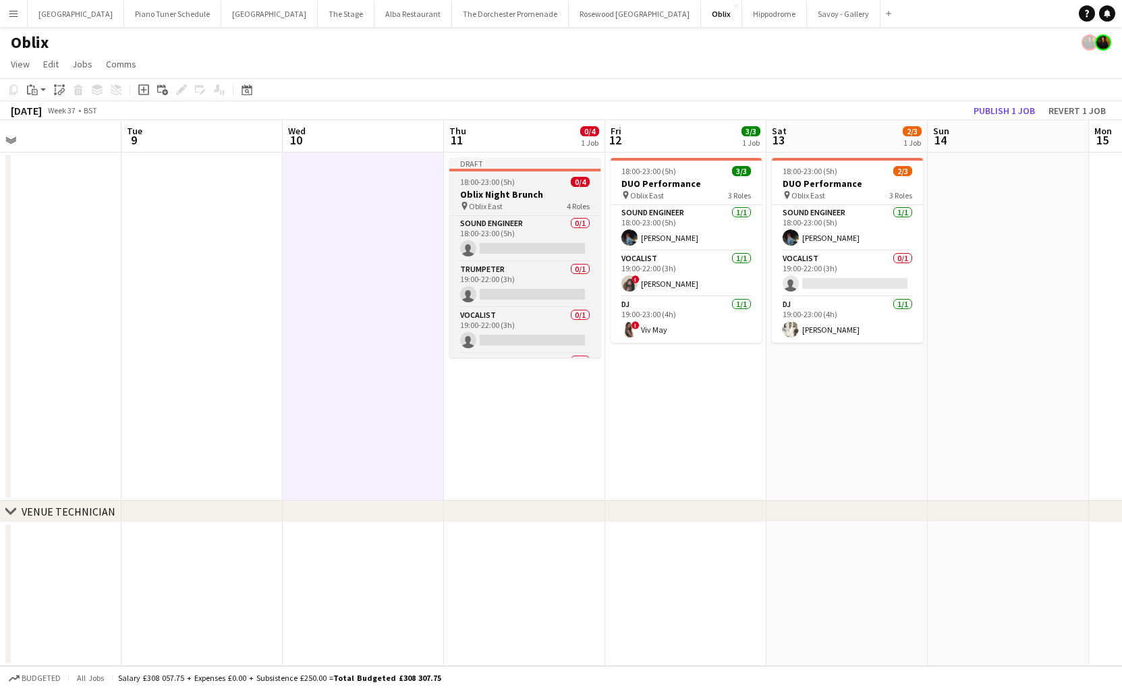
drag, startPoint x: 520, startPoint y: 165, endPoint x: 496, endPoint y: 184, distance: 30.8
click at [505, 179] on app-calendar-viewport "Sat 6 3/3 1 Job Sun 7 Mon 8 Tue 9 Wed 10 Thu 11 0/4 1 Job Fri 12 3/3 1 Job Sat …" at bounding box center [561, 393] width 1122 height 546
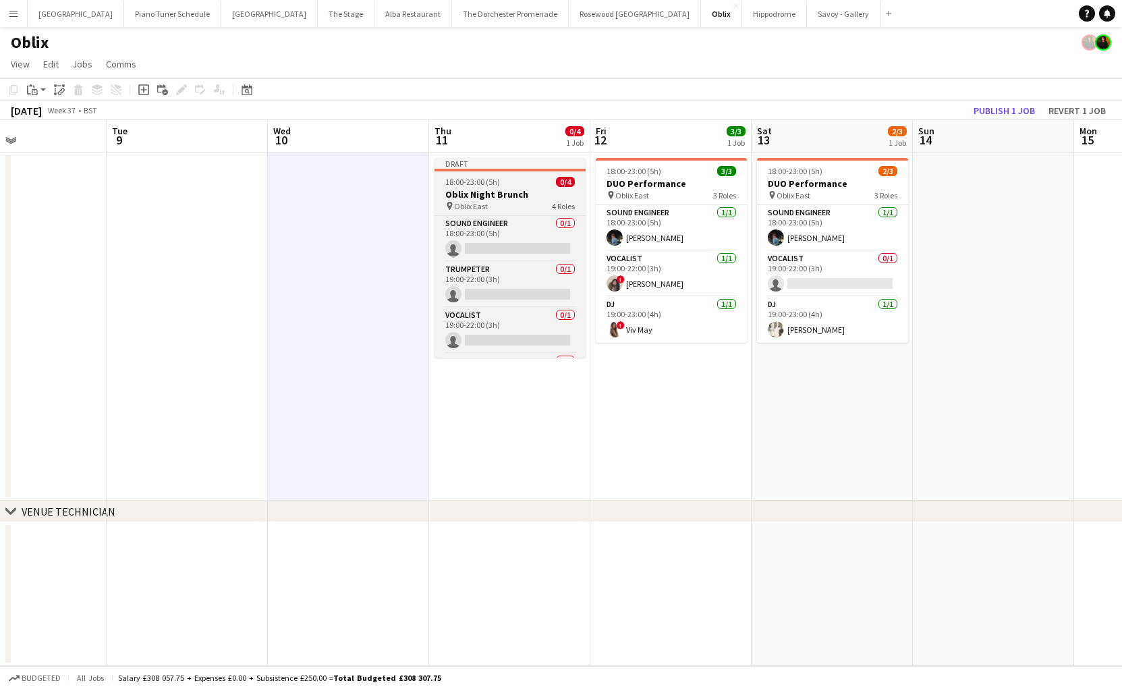
click at [496, 185] on span "18:00-23:00 (5h)" at bounding box center [472, 182] width 55 height 10
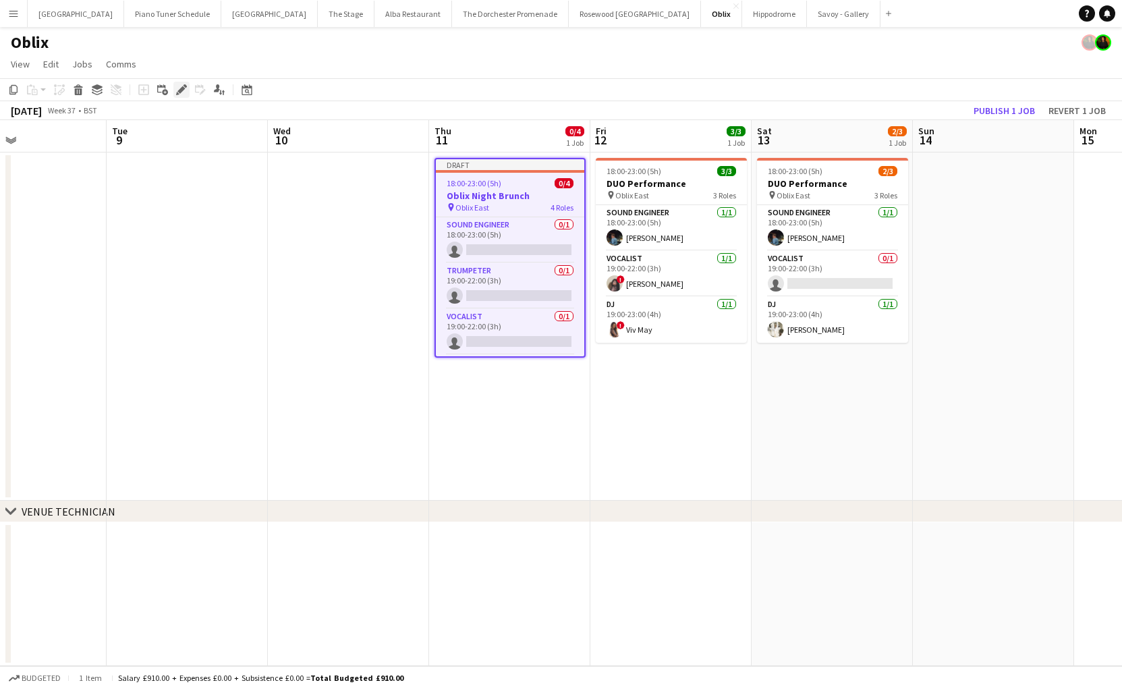
click at [181, 86] on icon "Edit" at bounding box center [181, 89] width 11 height 11
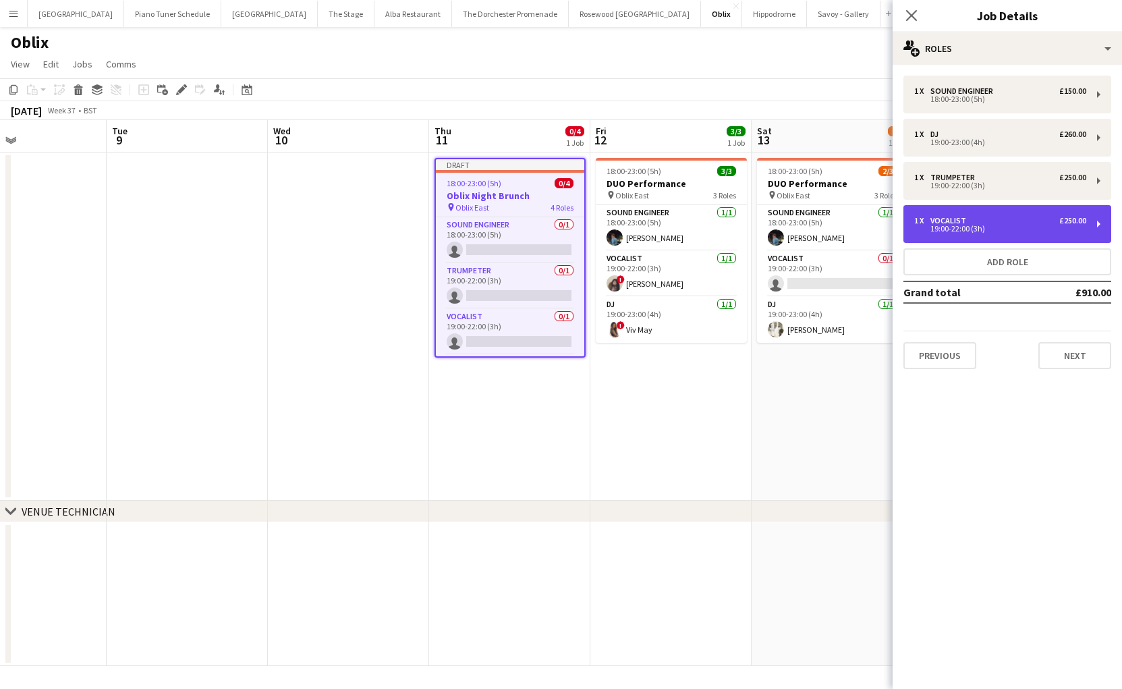
click at [1080, 227] on div "19:00-22:00 (3h)" at bounding box center [1000, 228] width 172 height 7
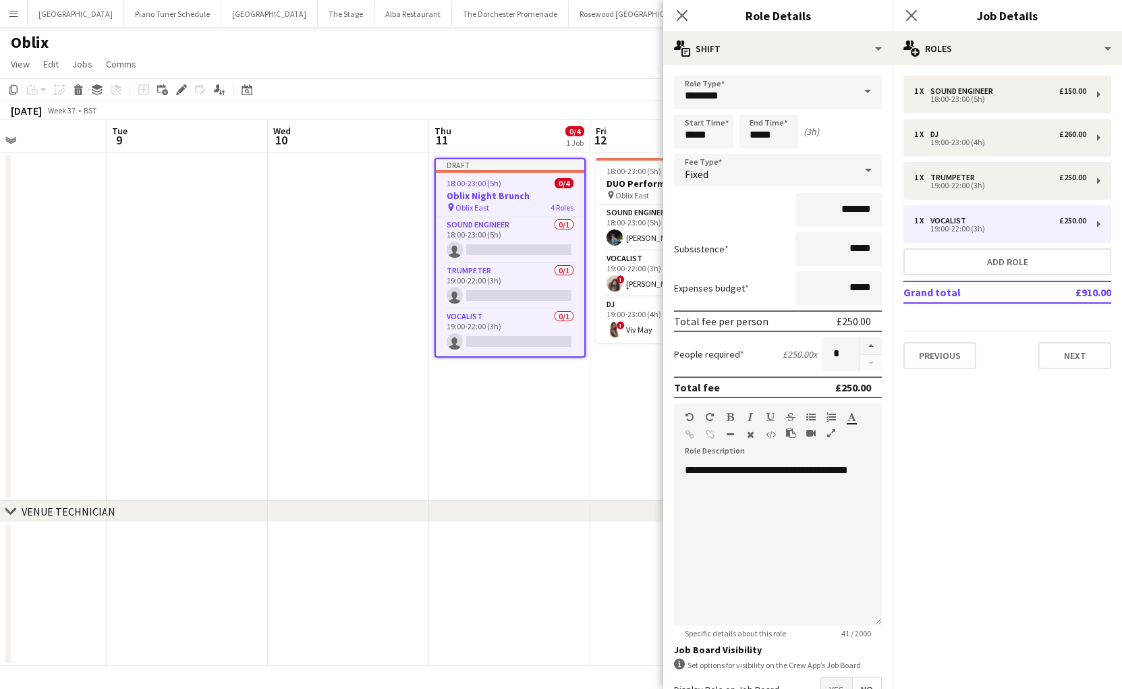
click at [871, 93] on span at bounding box center [868, 92] width 28 height 32
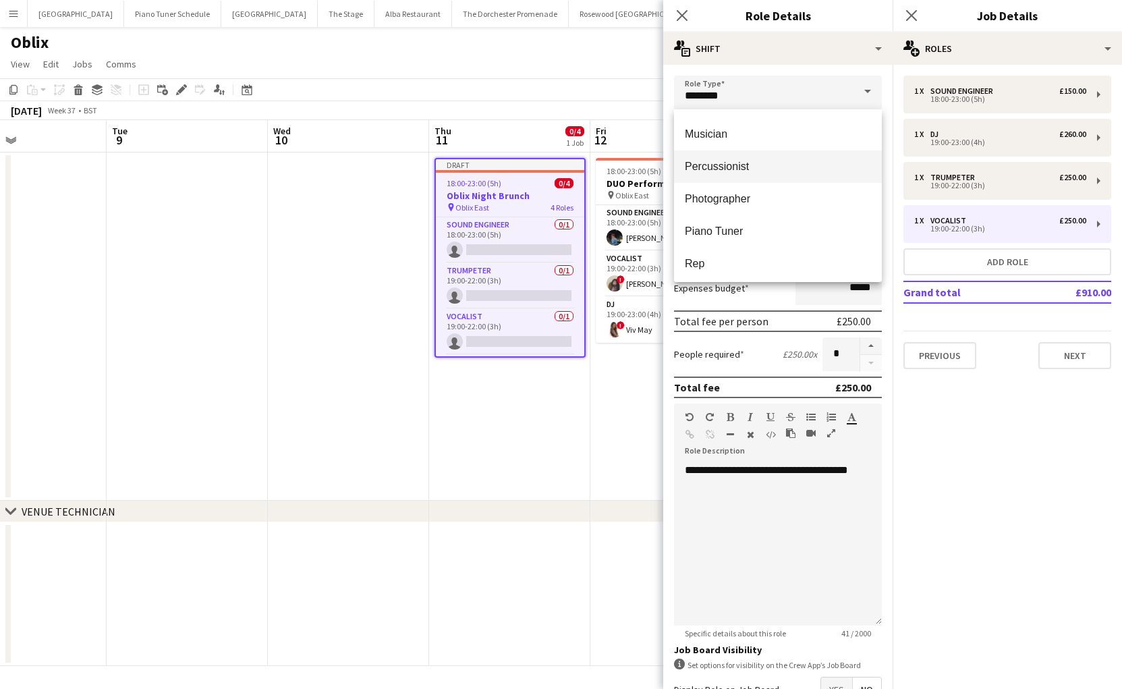
scroll to position [352, 0]
click at [763, 159] on mat-option "Percussionist" at bounding box center [778, 167] width 208 height 32
type input "**********"
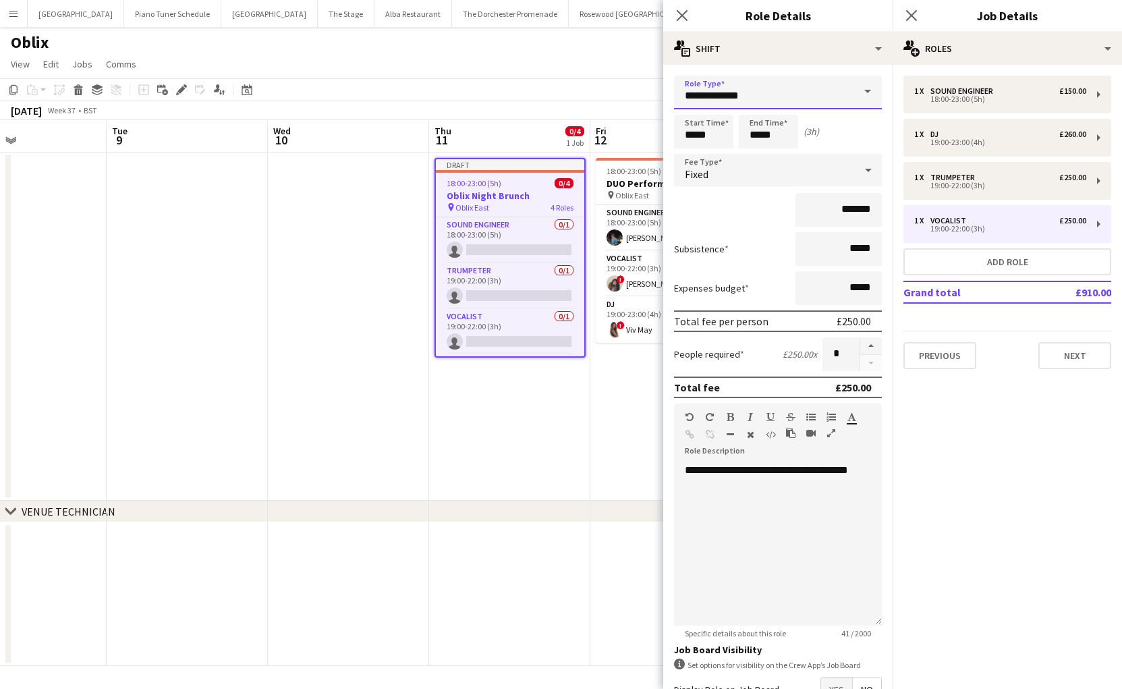
scroll to position [90, 0]
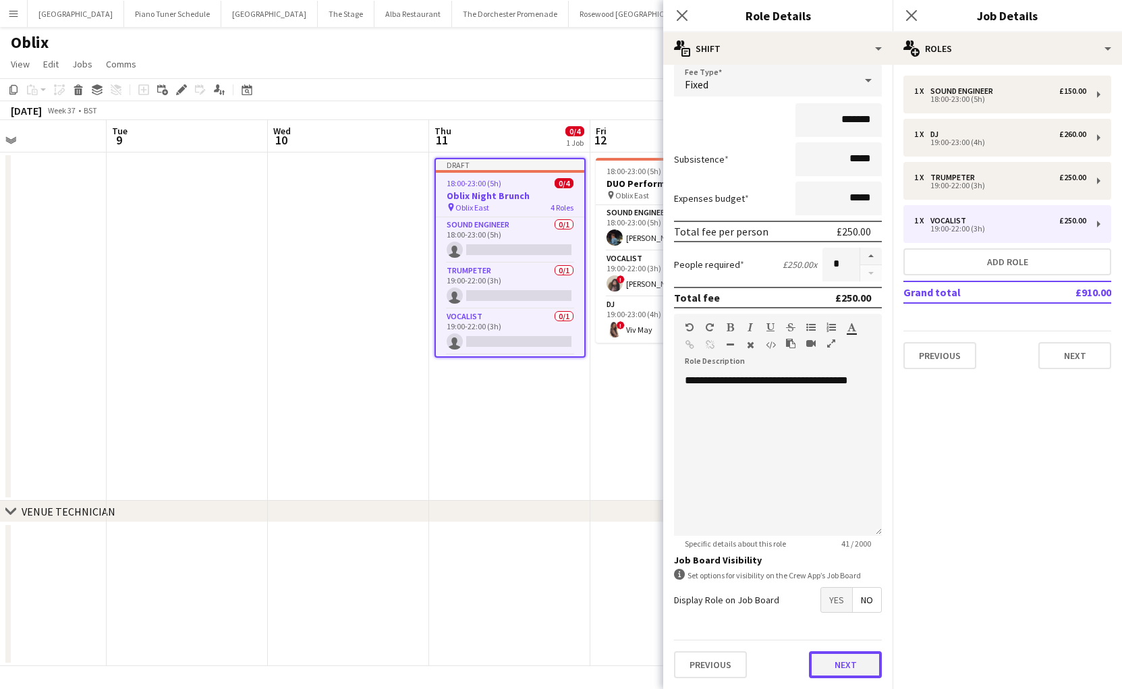
click at [860, 673] on button "Next" at bounding box center [845, 664] width 73 height 27
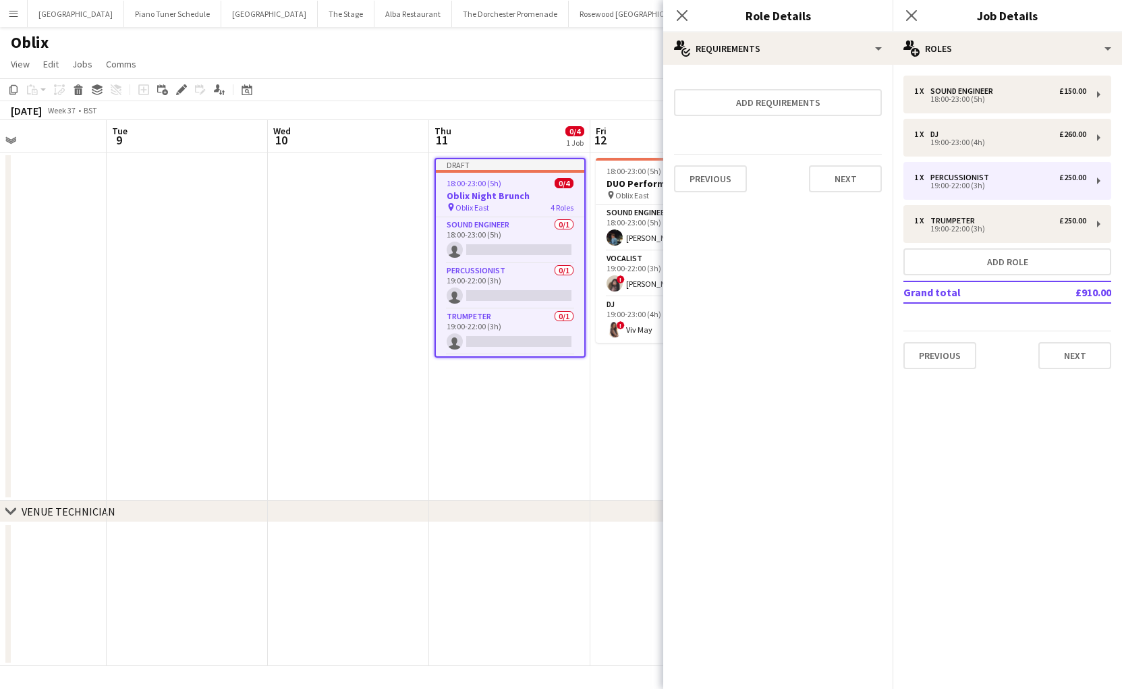
scroll to position [0, 0]
click at [520, 431] on app-date-cell "Draft 18:00-23:00 (5h) 0/4 Oblix Night Brunch pin Oblix East 4 Roles Sound Engi…" at bounding box center [509, 327] width 161 height 348
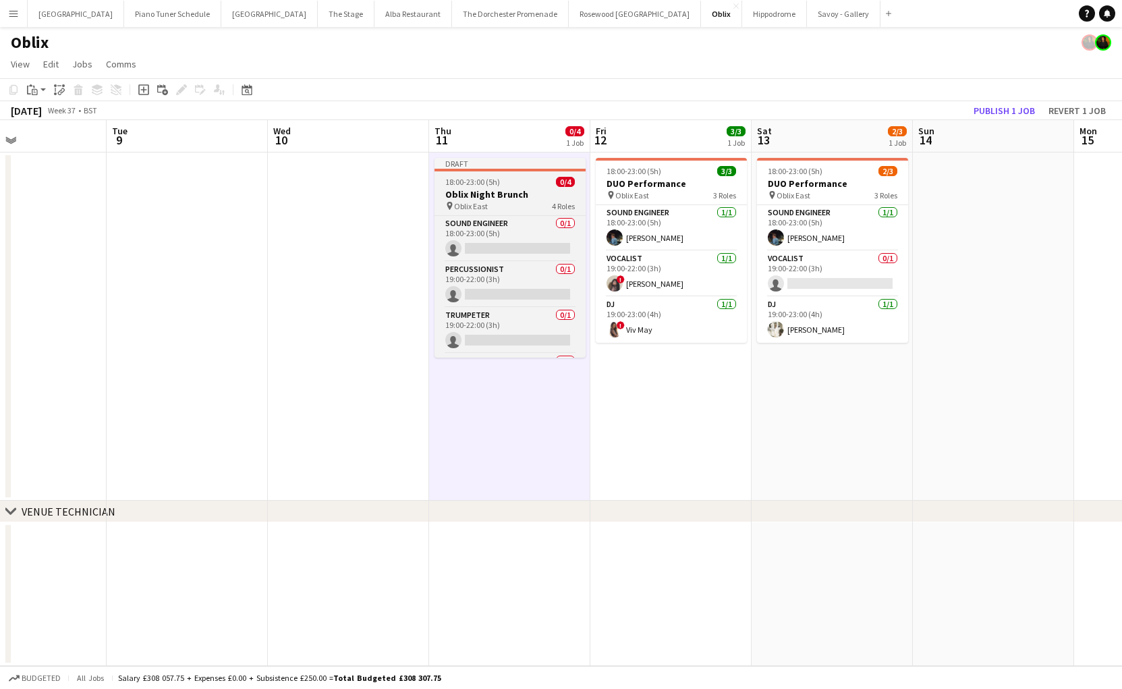
click at [520, 202] on div "pin Oblix East 4 Roles" at bounding box center [510, 205] width 151 height 11
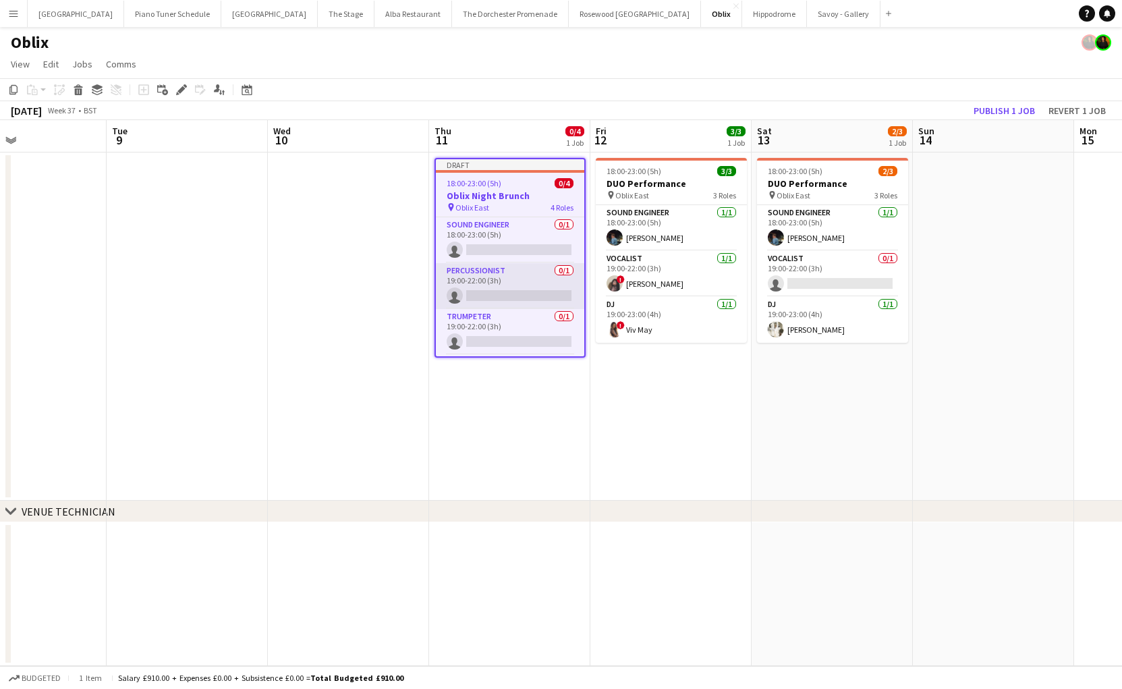
scroll to position [45, 0]
click at [502, 327] on app-card-role "DJ 0/1 19:00-23:00 (4h) single-neutral-actions" at bounding box center [510, 333] width 148 height 46
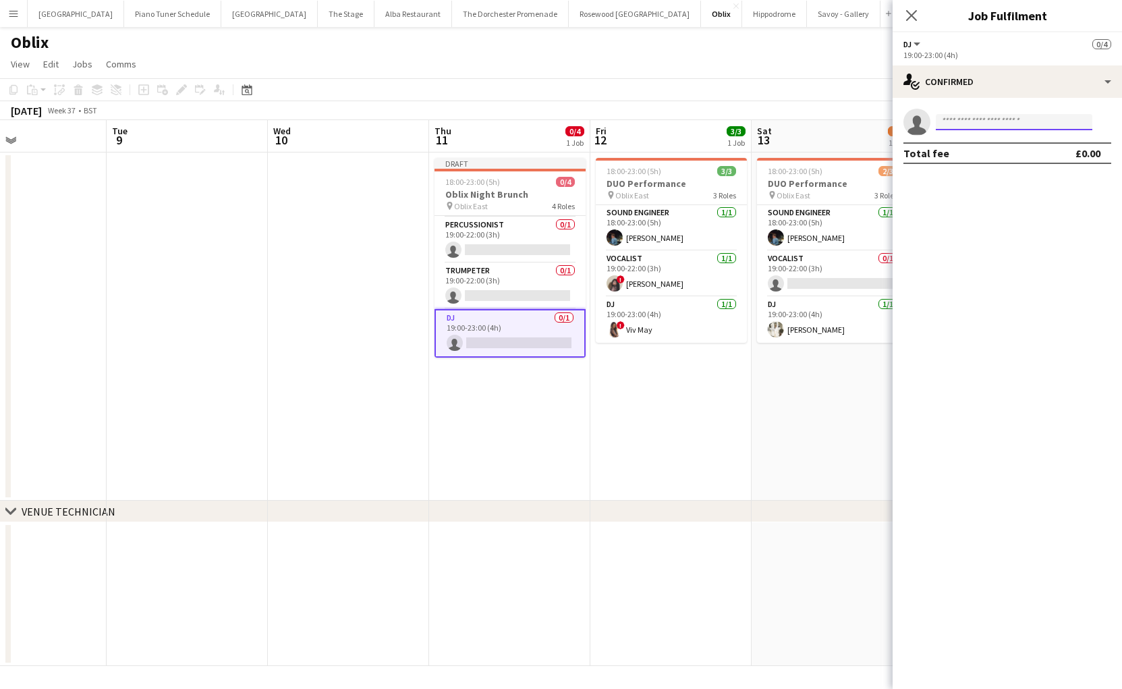
click at [998, 124] on input at bounding box center [1014, 122] width 157 height 16
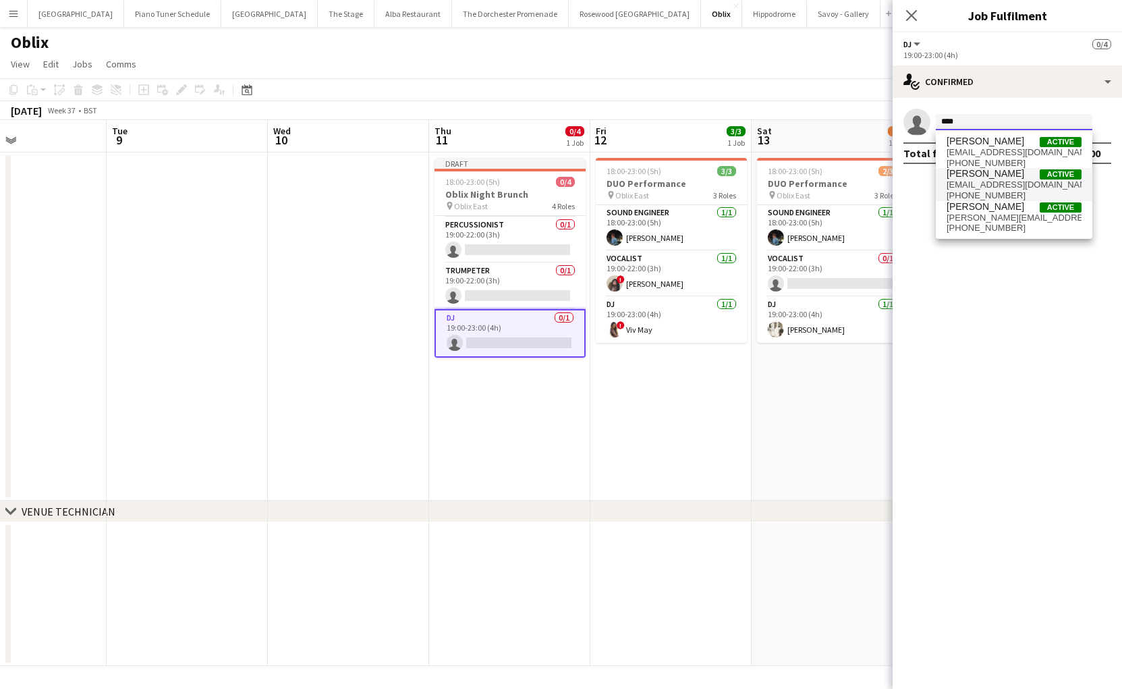
type input "****"
click at [977, 177] on span "[PERSON_NAME]" at bounding box center [986, 173] width 78 height 11
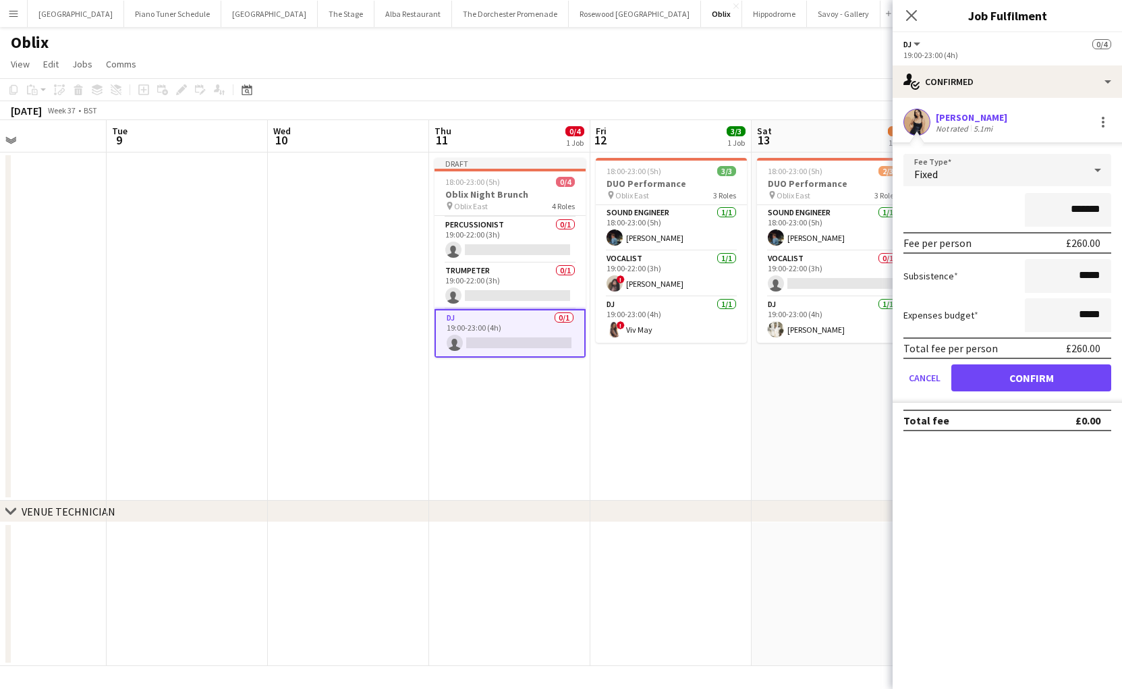
click at [999, 453] on mat-expansion-panel "check Confirmed [PERSON_NAME] Not rated 5.1mi Fee Type Fixed ******* Fee per pe…" at bounding box center [1007, 393] width 229 height 591
click at [1005, 381] on button "Confirm" at bounding box center [1032, 377] width 160 height 27
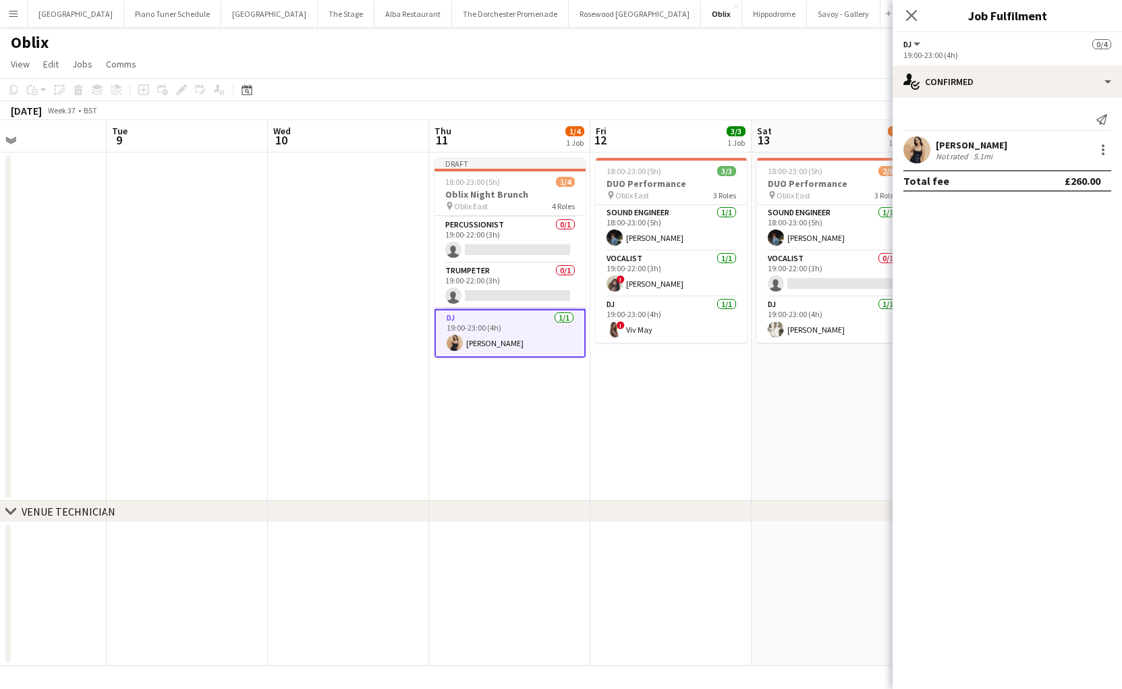
click at [517, 405] on app-date-cell "Draft 18:00-23:00 (5h) 1/4 Oblix Night Brunch pin Oblix East 4 Roles Sound Engi…" at bounding box center [509, 327] width 161 height 348
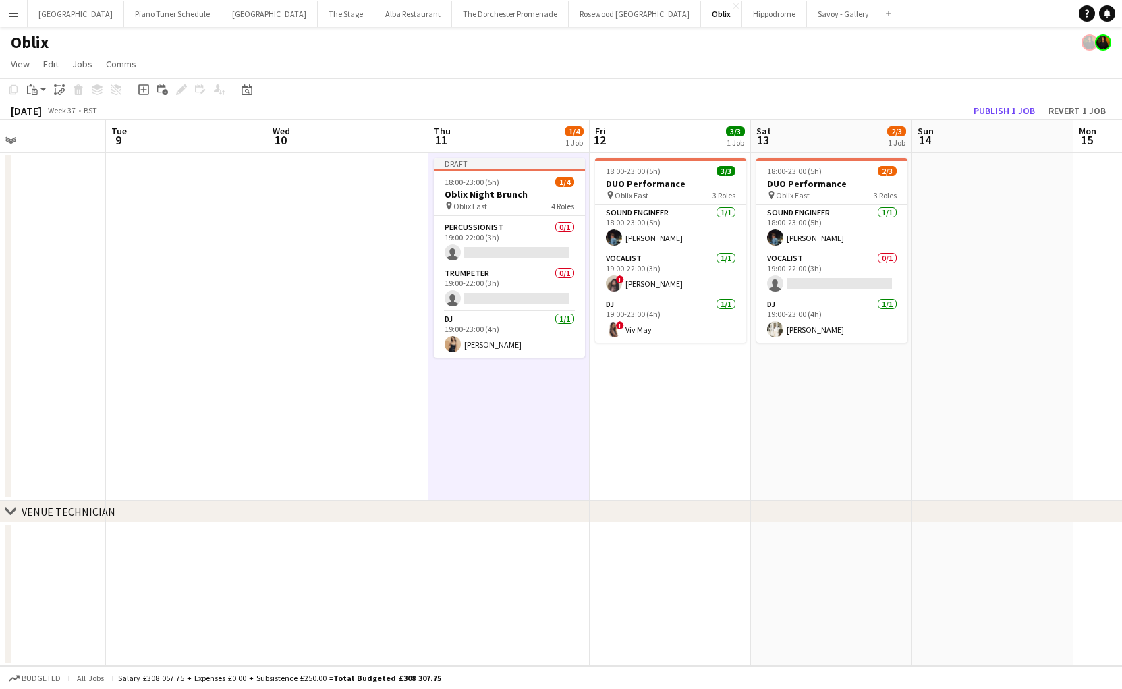
scroll to position [42, 0]
click at [142, 92] on icon "Add job" at bounding box center [143, 89] width 11 height 11
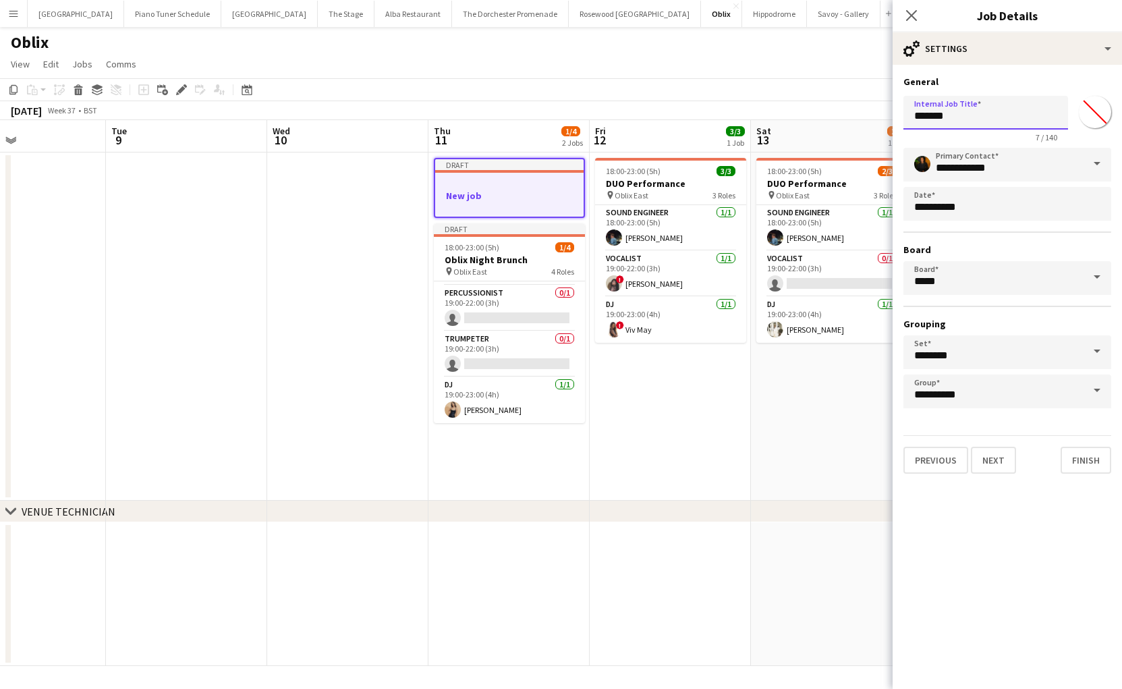
click at [985, 123] on input "*******" at bounding box center [986, 113] width 165 height 34
type input "**********"
click at [1076, 468] on button "Finish" at bounding box center [1086, 460] width 51 height 27
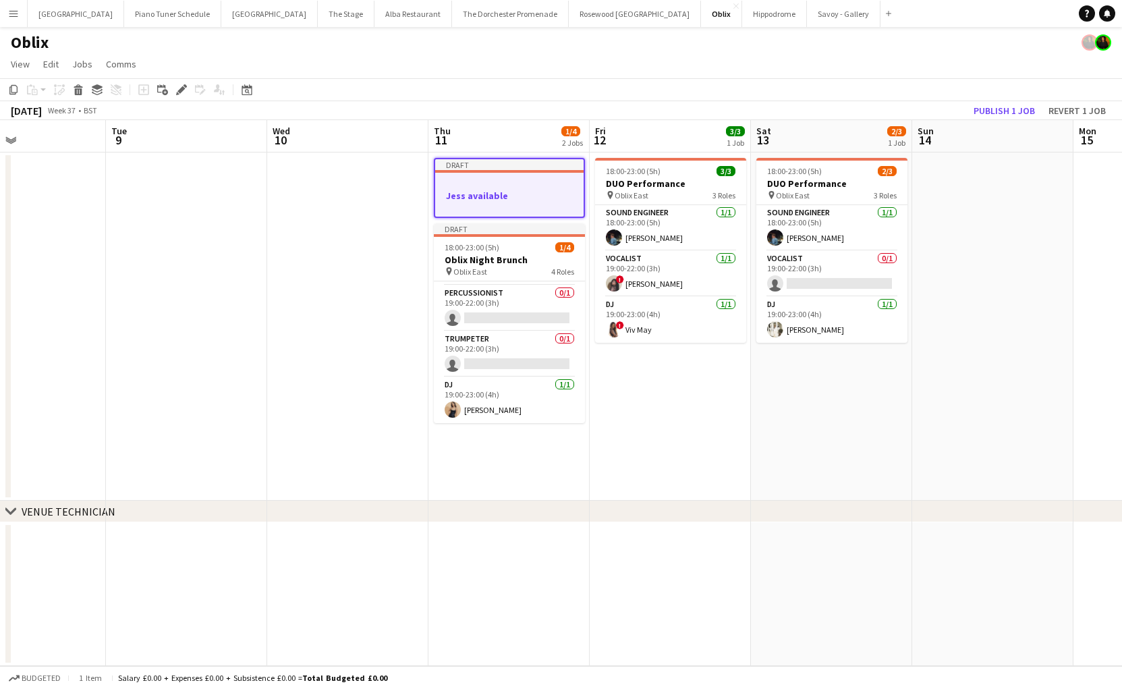
drag, startPoint x: 545, startPoint y: 459, endPoint x: 533, endPoint y: 456, distance: 12.4
click at [545, 459] on app-date-cell "Draft [PERSON_NAME] available Draft 18:00-23:00 (5h) 1/4 Oblix Night Brunch pin…" at bounding box center [509, 327] width 161 height 348
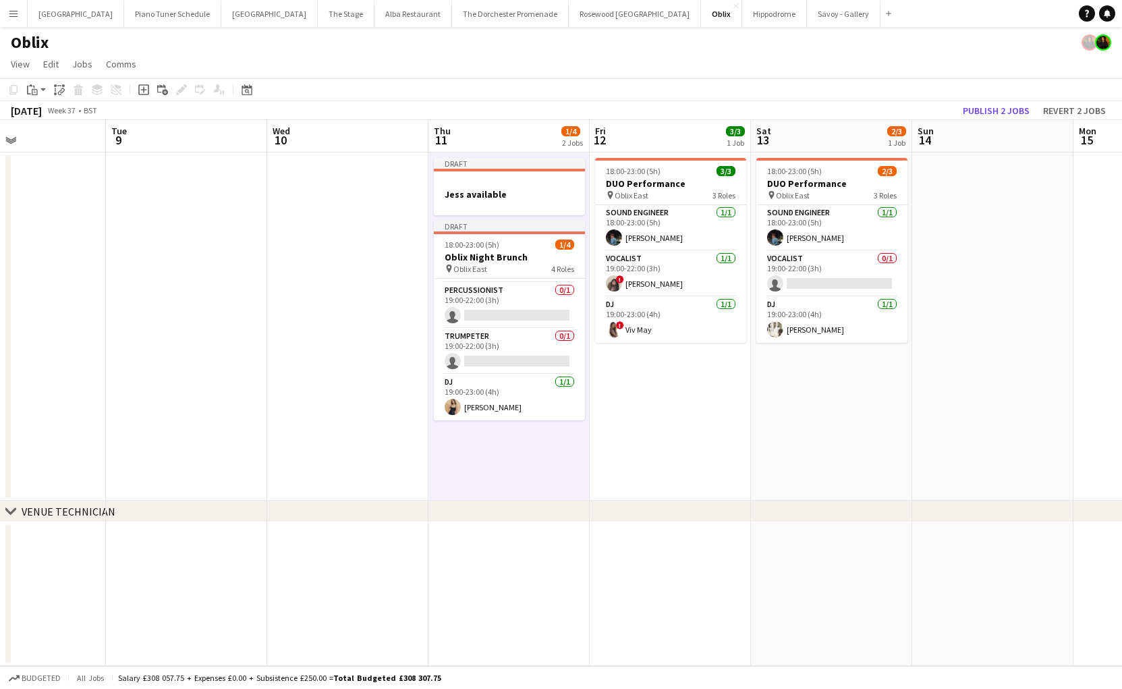
click at [703, 393] on app-date-cell "18:00-23:00 (5h) 3/3 DUO Performance pin Oblix East 3 Roles Sound Engineer [DAT…" at bounding box center [670, 327] width 161 height 348
